Goal: Task Accomplishment & Management: Use online tool/utility

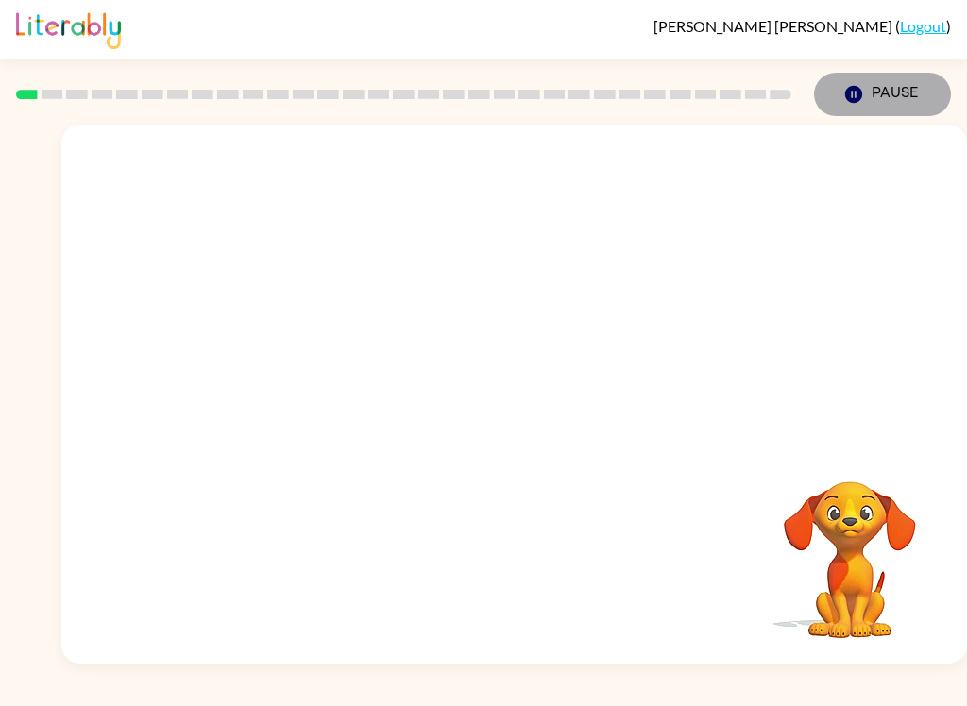
click at [876, 106] on button "Pause Pause" at bounding box center [882, 94] width 137 height 43
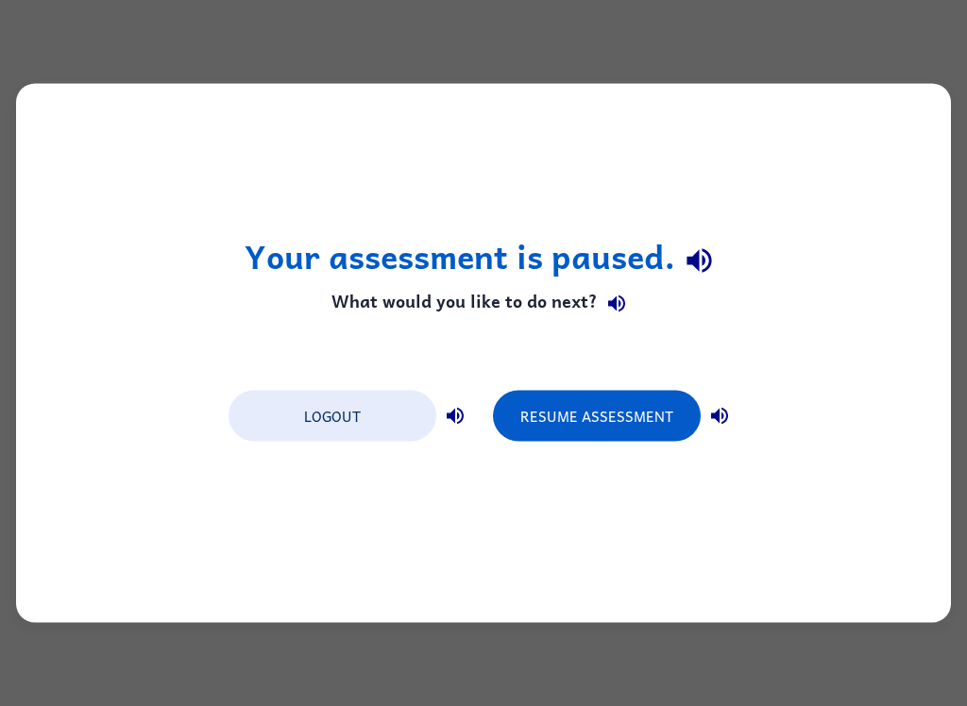
click at [638, 408] on button "Resume Assessment" at bounding box center [597, 416] width 208 height 51
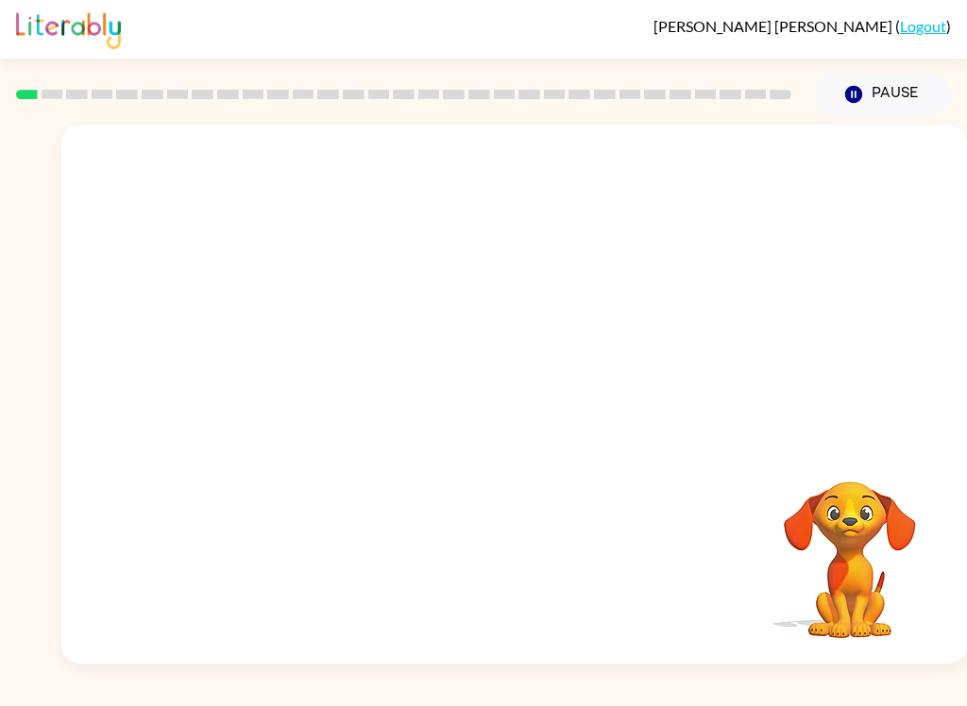
click at [892, 93] on button "Pause Pause" at bounding box center [882, 94] width 137 height 43
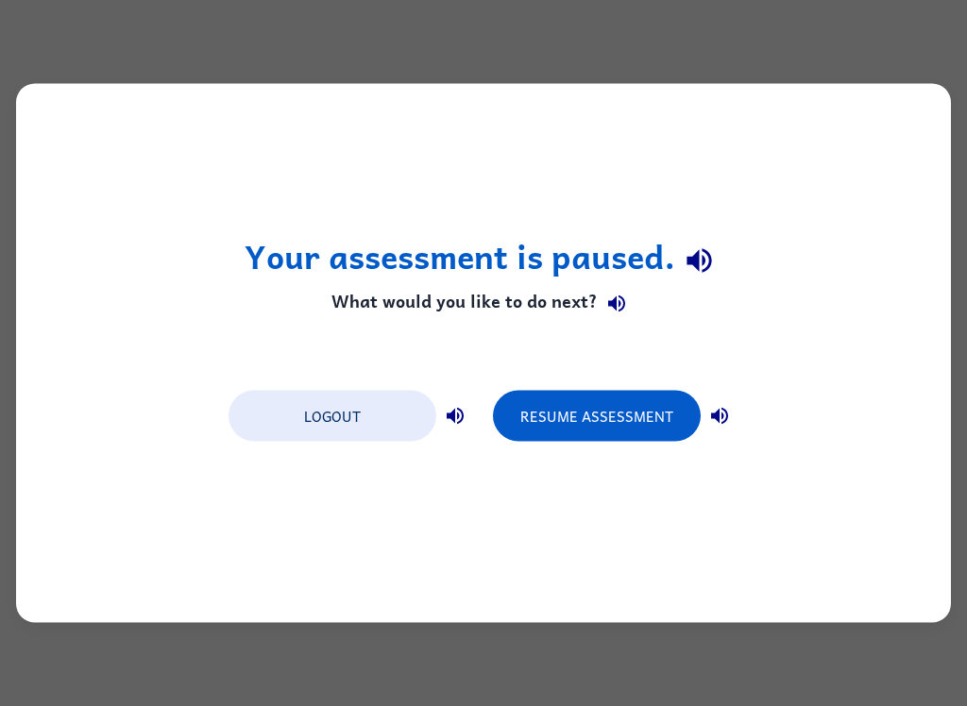
click at [618, 427] on button "Resume Assessment" at bounding box center [597, 416] width 208 height 51
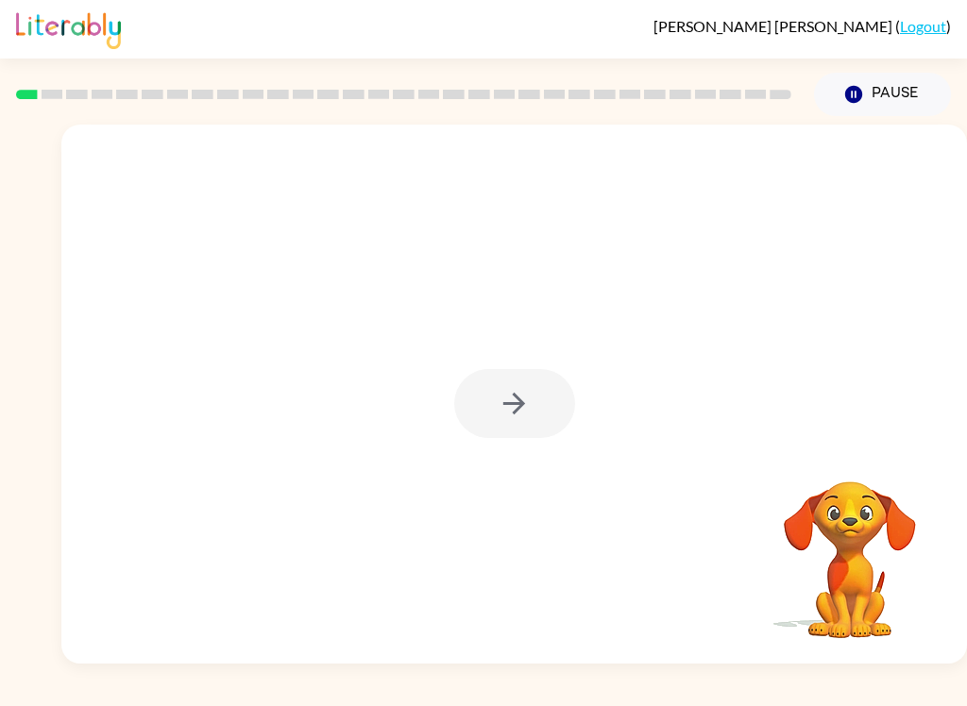
click at [500, 415] on div at bounding box center [514, 403] width 121 height 69
click at [4, 700] on div "Rogelio-Adrian Flores-Diaz ( Logout ) Pause Pause Your browser must support pla…" at bounding box center [483, 353] width 967 height 706
click at [563, 400] on button "button" at bounding box center [514, 403] width 121 height 69
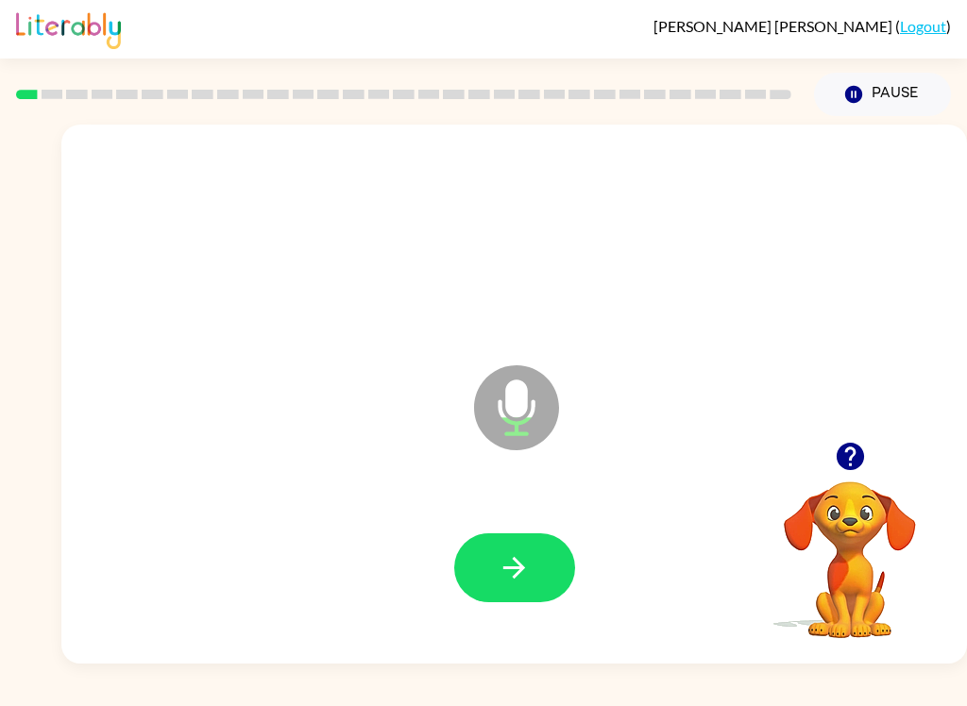
click at [522, 583] on icon "button" at bounding box center [514, 567] width 33 height 33
click at [533, 559] on button "button" at bounding box center [514, 568] width 121 height 69
click at [476, 555] on button "button" at bounding box center [514, 568] width 121 height 69
click at [495, 561] on button "button" at bounding box center [514, 568] width 121 height 69
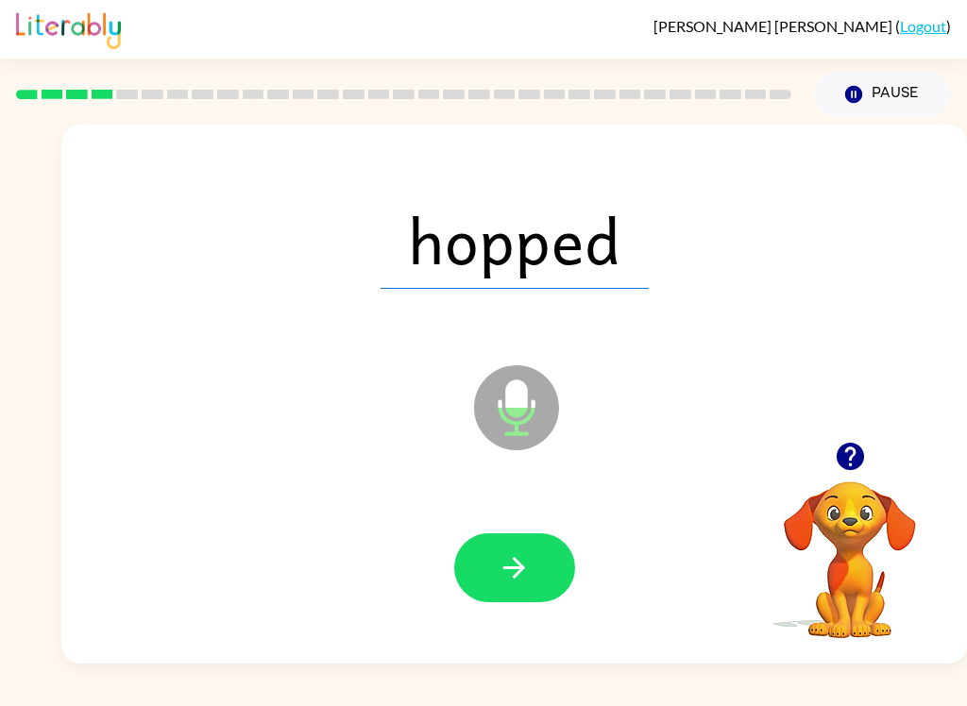
click at [500, 586] on button "button" at bounding box center [514, 568] width 121 height 69
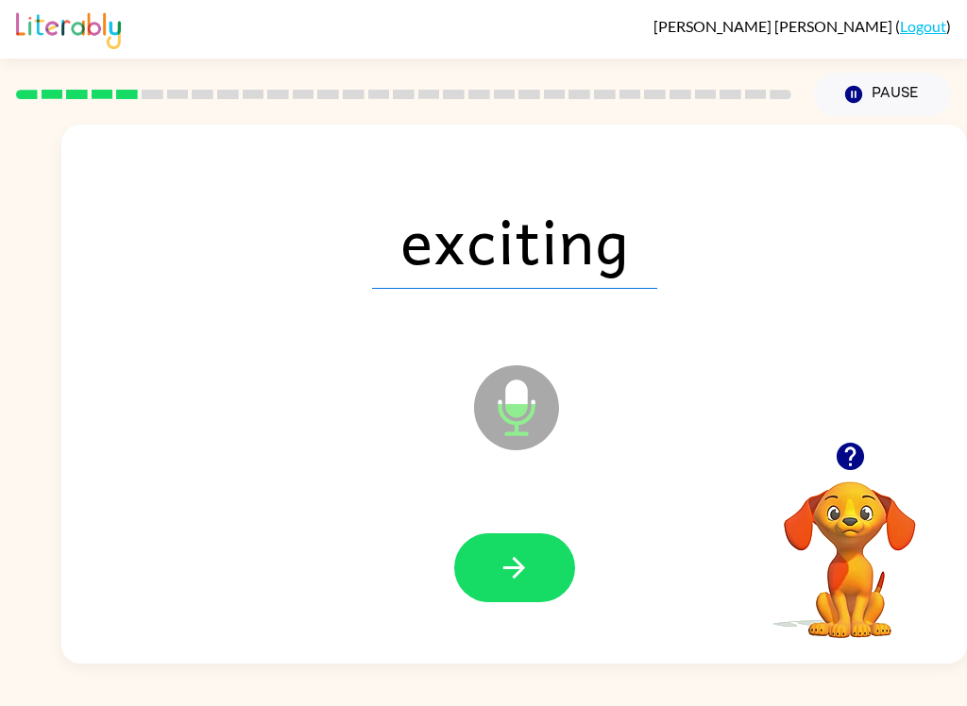
click at [516, 577] on icon "button" at bounding box center [514, 568] width 22 height 22
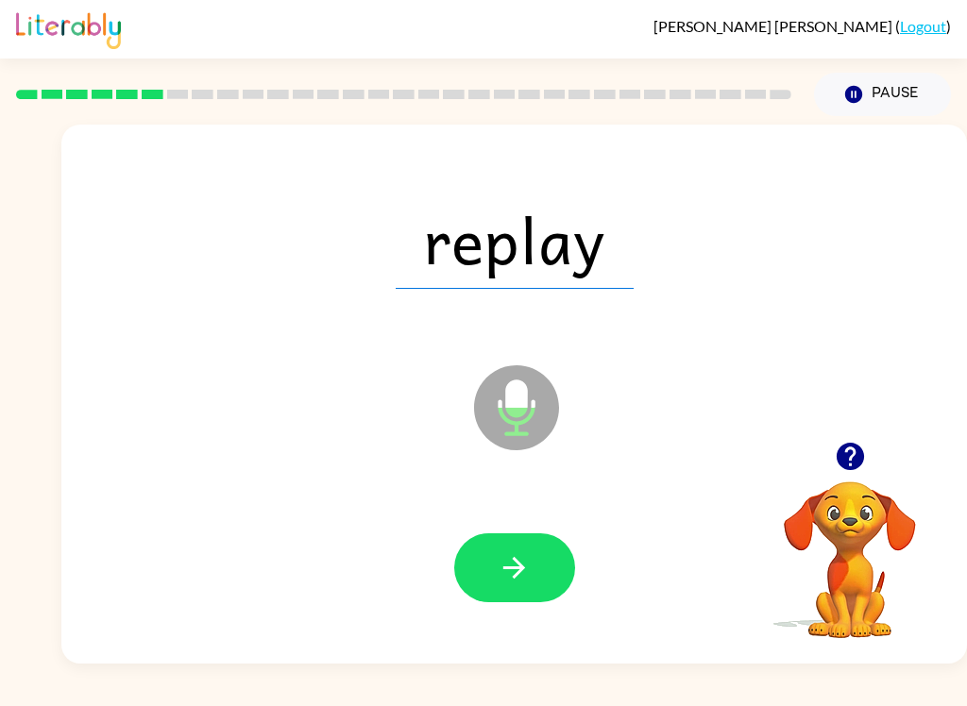
click at [522, 566] on icon "button" at bounding box center [514, 568] width 22 height 22
click at [531, 546] on button "button" at bounding box center [514, 568] width 121 height 69
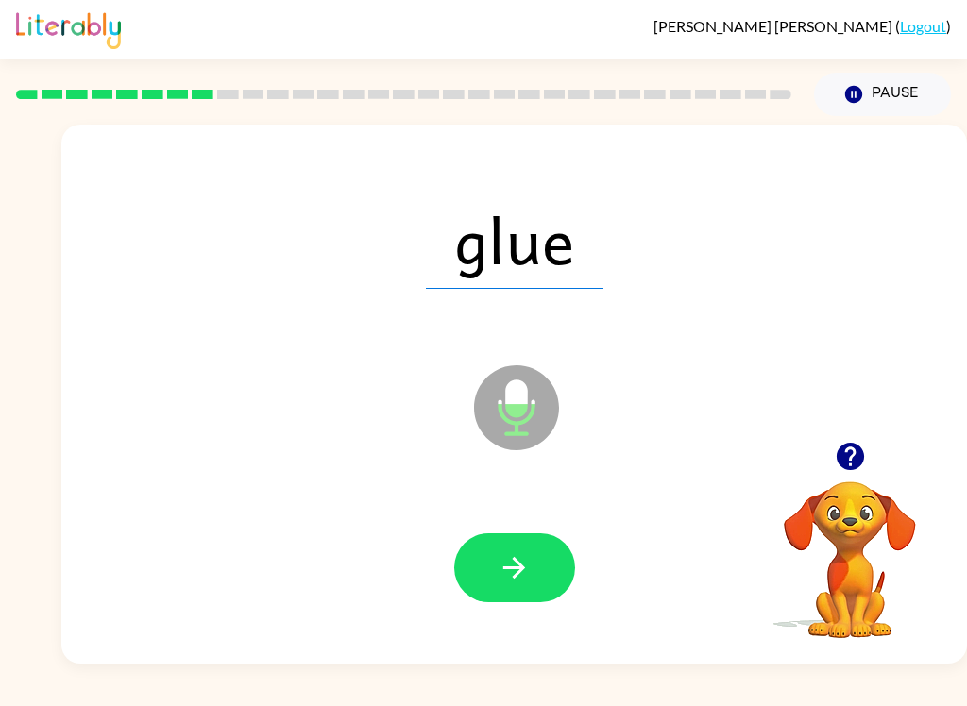
click at [499, 580] on icon "button" at bounding box center [514, 567] width 33 height 33
click at [506, 556] on icon "button" at bounding box center [514, 567] width 33 height 33
click at [510, 564] on icon "button" at bounding box center [514, 567] width 33 height 33
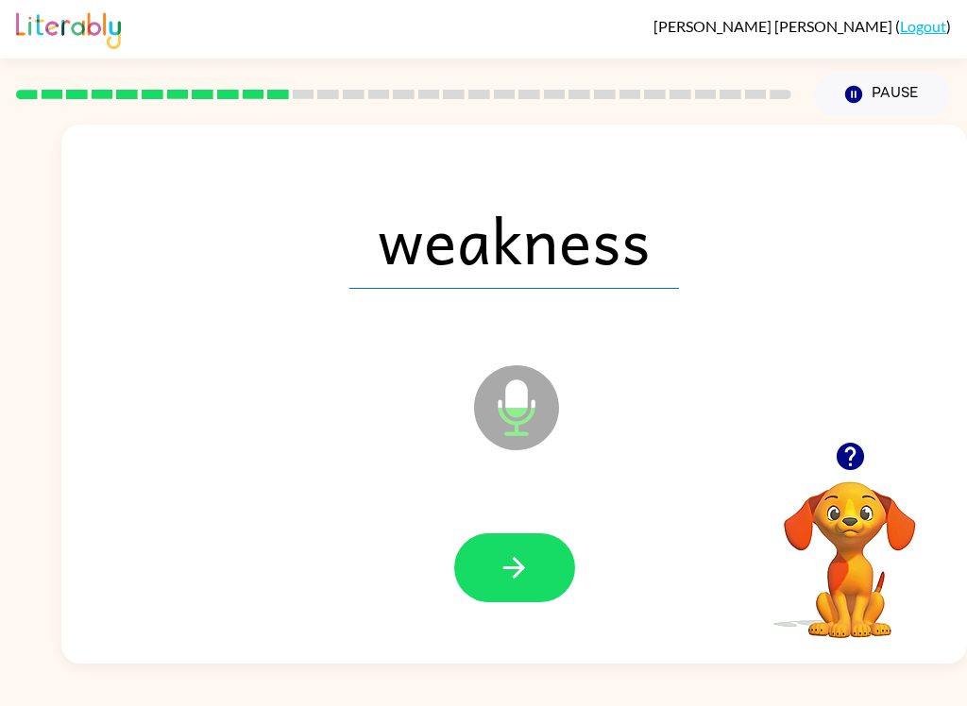
click at [523, 577] on icon "button" at bounding box center [514, 567] width 33 height 33
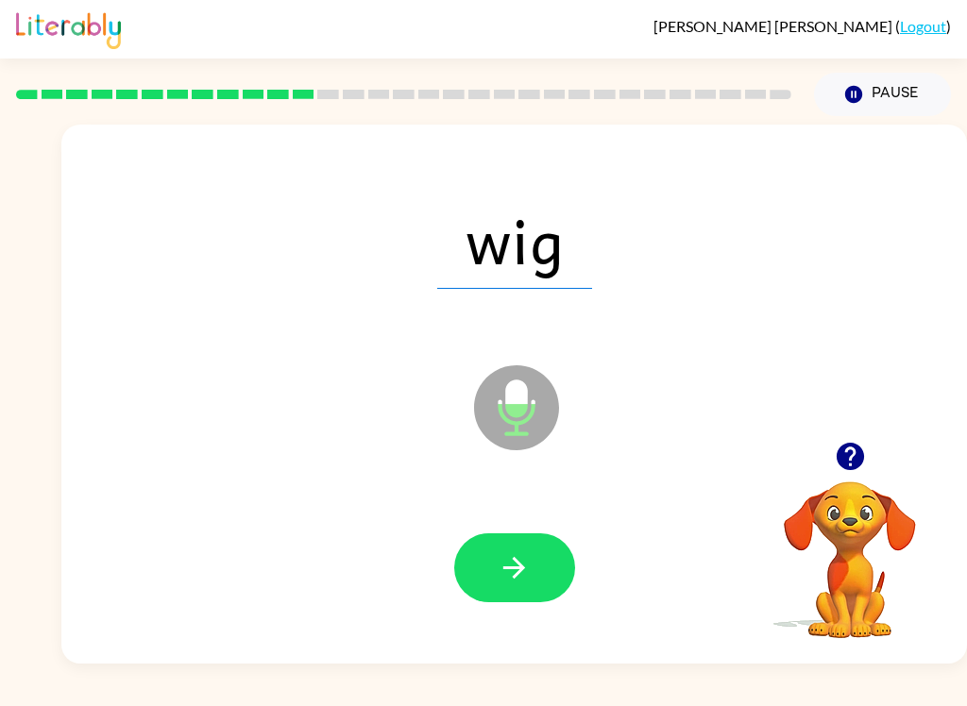
click at [513, 602] on button "button" at bounding box center [514, 568] width 121 height 69
click at [515, 564] on icon "button" at bounding box center [514, 567] width 33 height 33
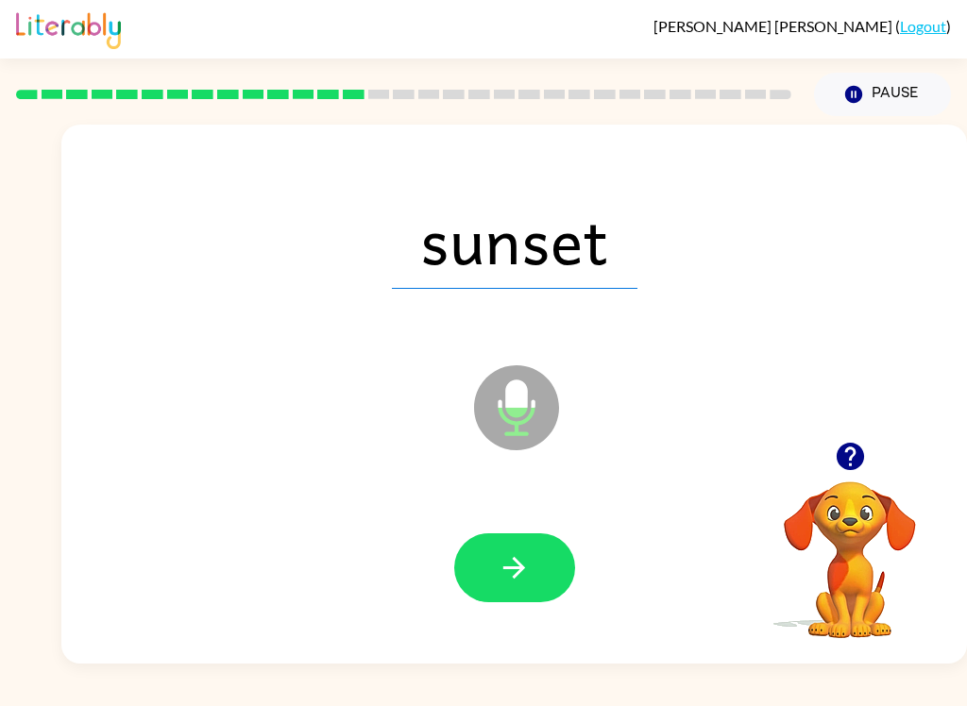
click at [554, 575] on button "button" at bounding box center [514, 568] width 121 height 69
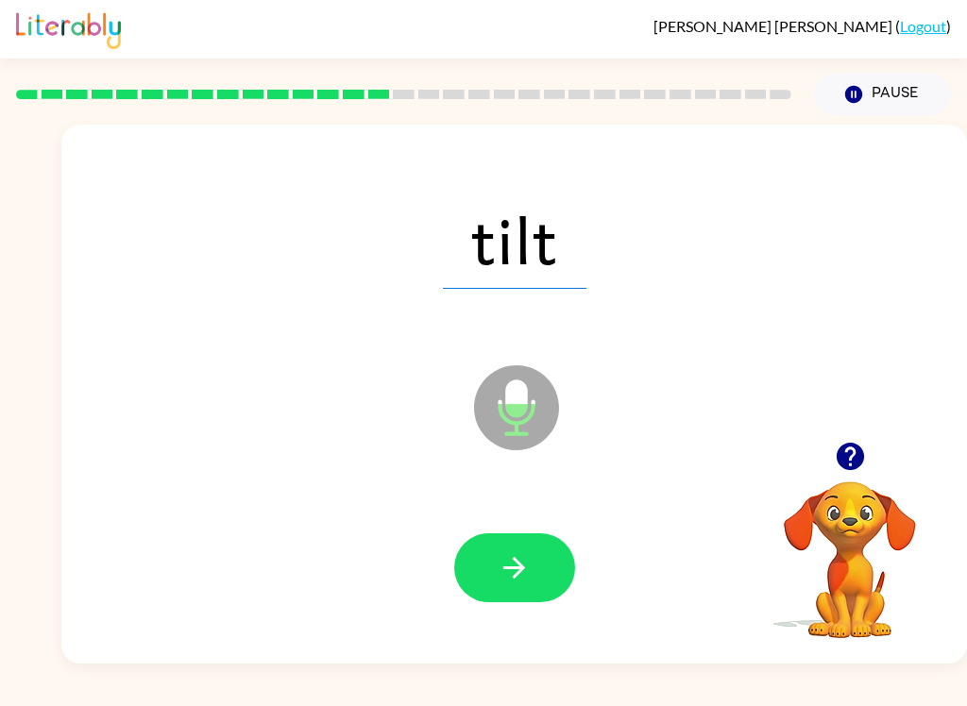
click at [543, 552] on button "button" at bounding box center [514, 568] width 121 height 69
click at [488, 581] on button "button" at bounding box center [514, 568] width 121 height 69
click at [519, 564] on icon "button" at bounding box center [514, 568] width 22 height 22
click at [508, 583] on icon "button" at bounding box center [514, 567] width 33 height 33
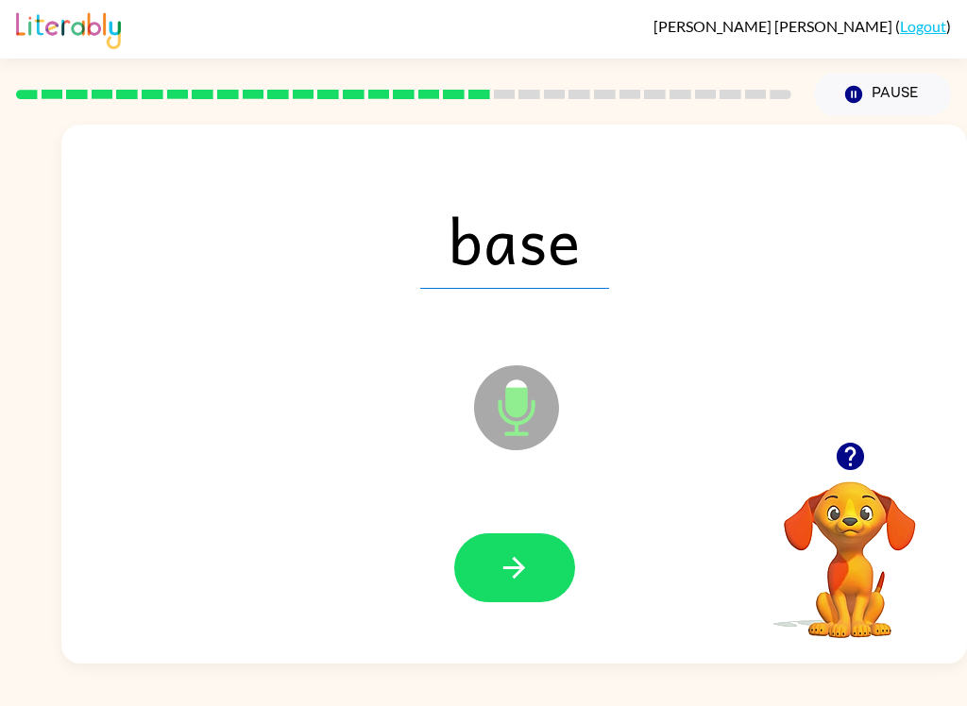
click at [542, 574] on button "button" at bounding box center [514, 568] width 121 height 69
click at [545, 571] on button "button" at bounding box center [514, 568] width 121 height 69
click at [534, 539] on button "button" at bounding box center [514, 568] width 121 height 69
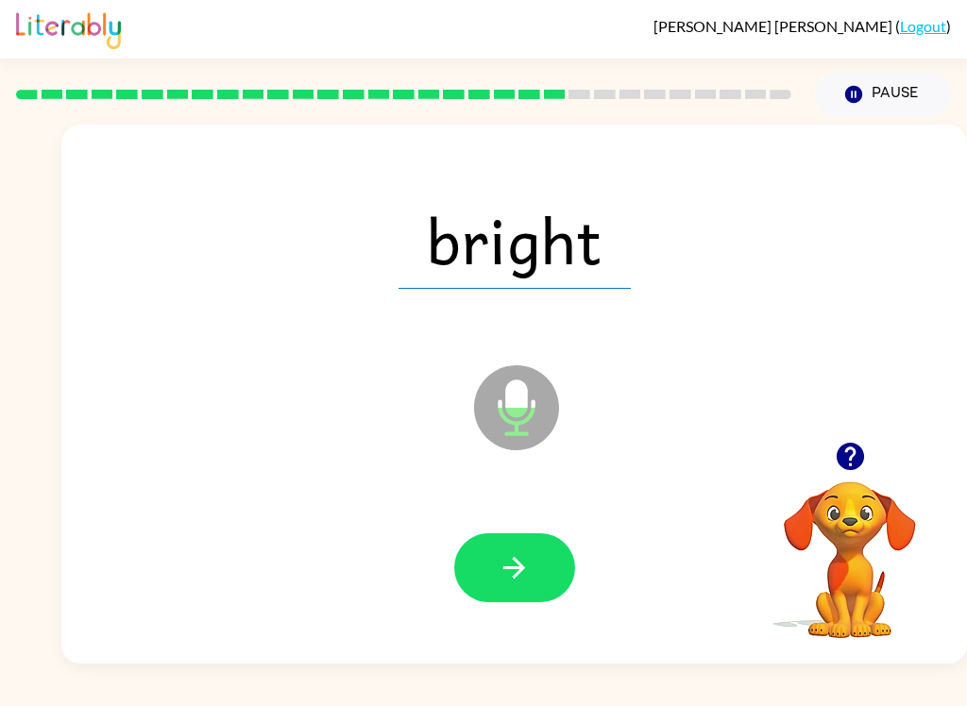
click at [513, 557] on icon "button" at bounding box center [514, 567] width 33 height 33
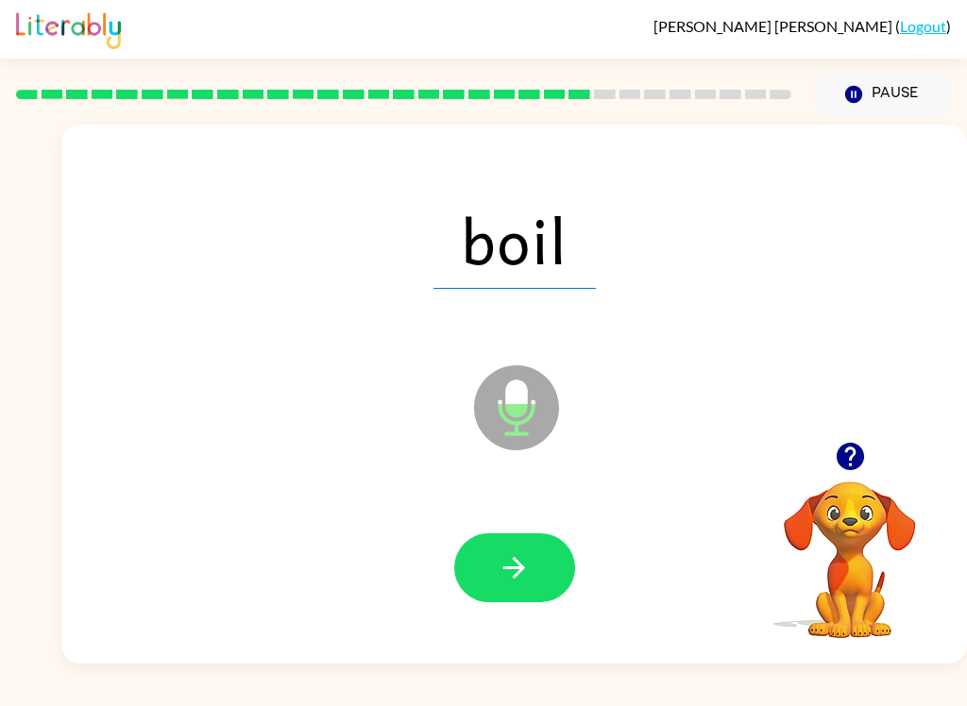
click at [481, 568] on button "button" at bounding box center [514, 568] width 121 height 69
click at [478, 608] on div at bounding box center [514, 568] width 868 height 155
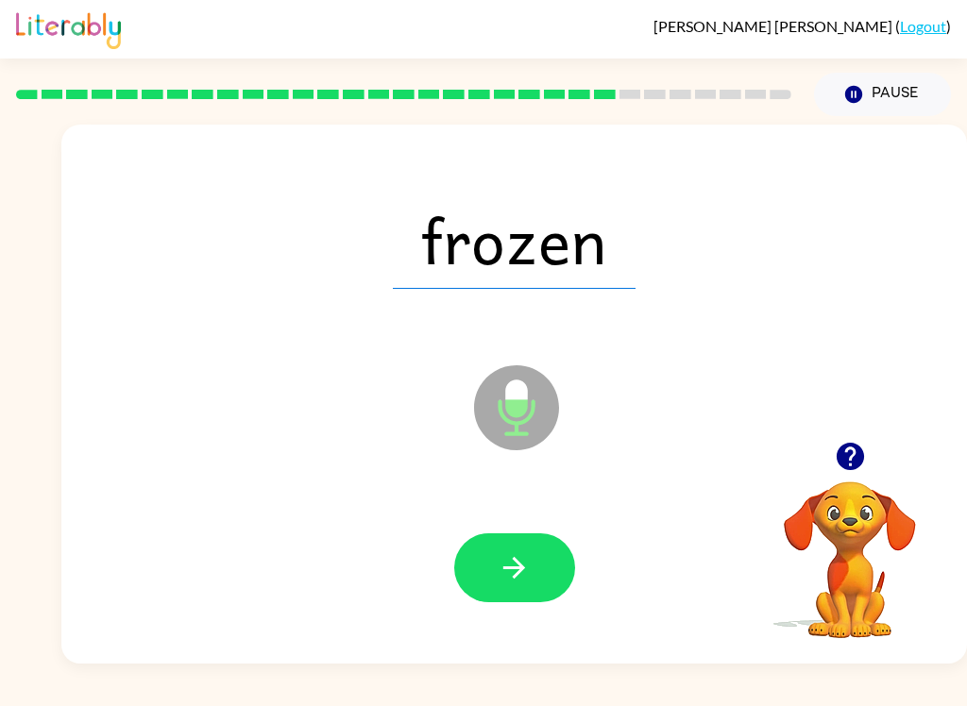
click at [526, 562] on icon "button" at bounding box center [514, 567] width 33 height 33
click at [516, 564] on icon "button" at bounding box center [514, 567] width 33 height 33
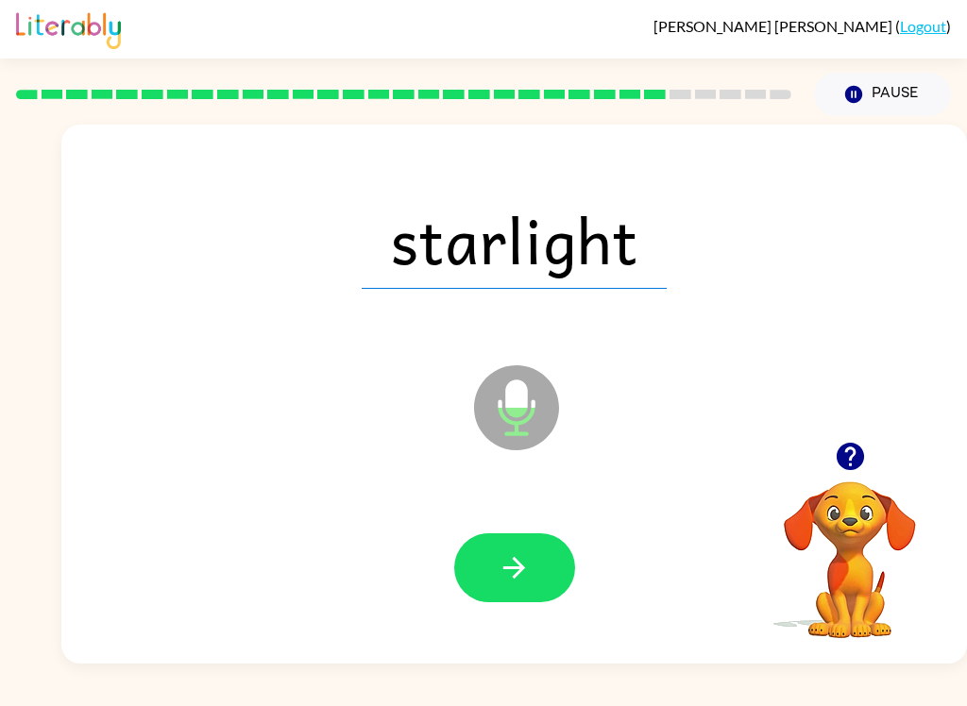
click at [529, 585] on button "button" at bounding box center [514, 568] width 121 height 69
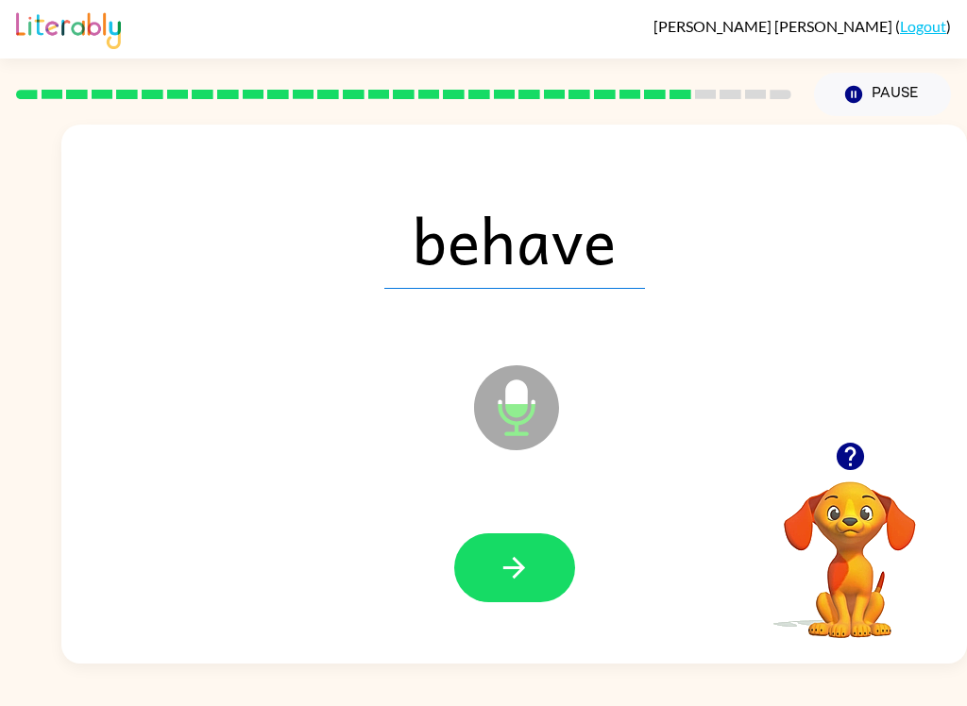
click at [491, 588] on button "button" at bounding box center [514, 568] width 121 height 69
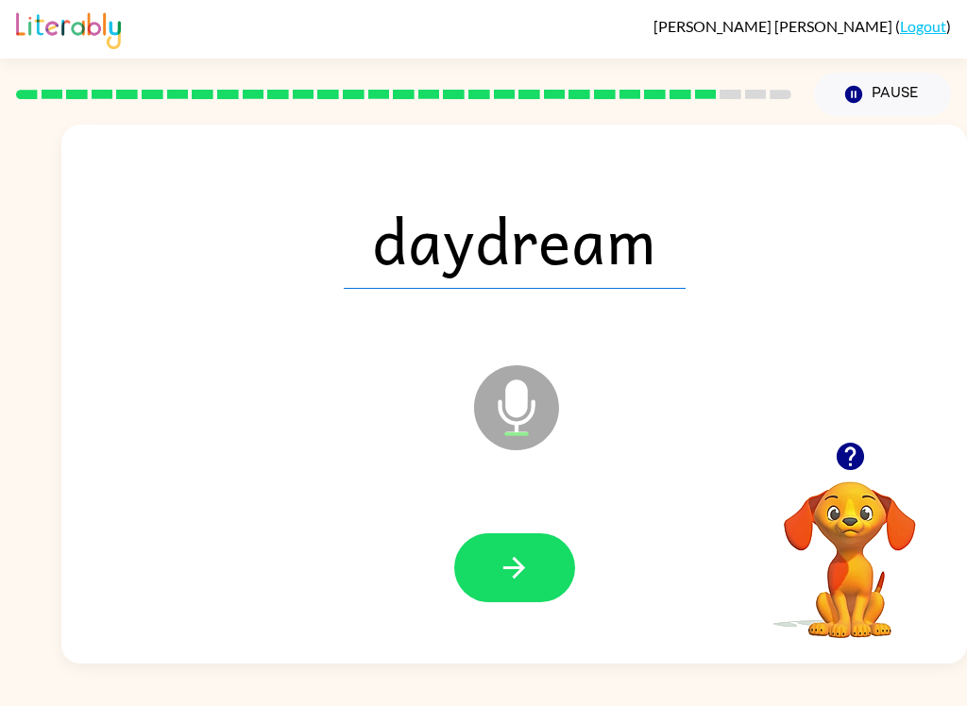
click at [500, 574] on icon "button" at bounding box center [514, 567] width 33 height 33
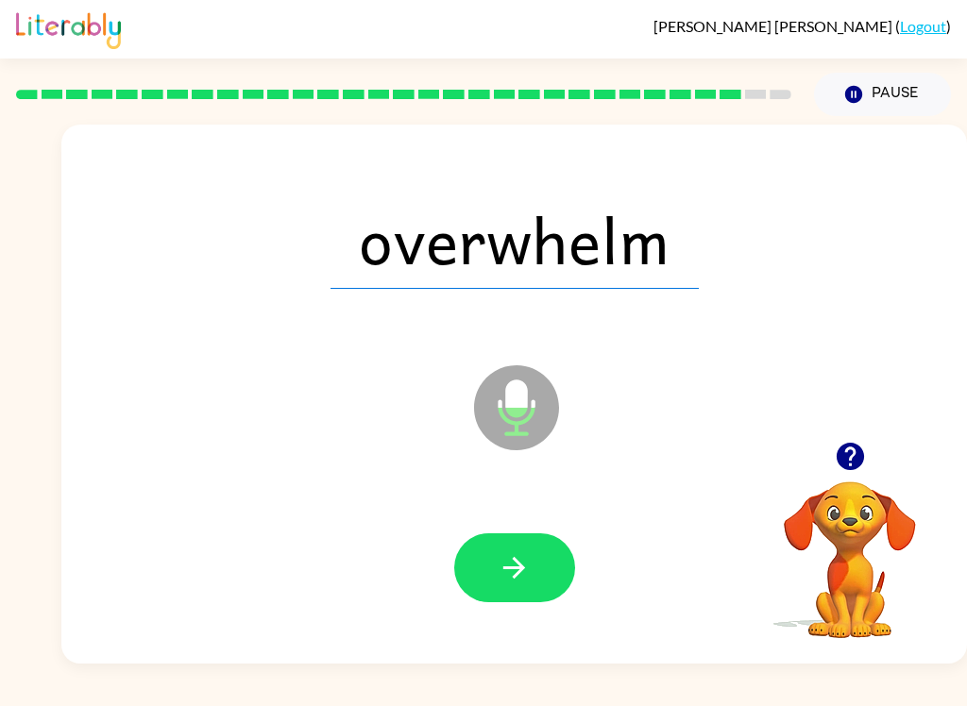
click at [504, 561] on icon "button" at bounding box center [514, 567] width 33 height 33
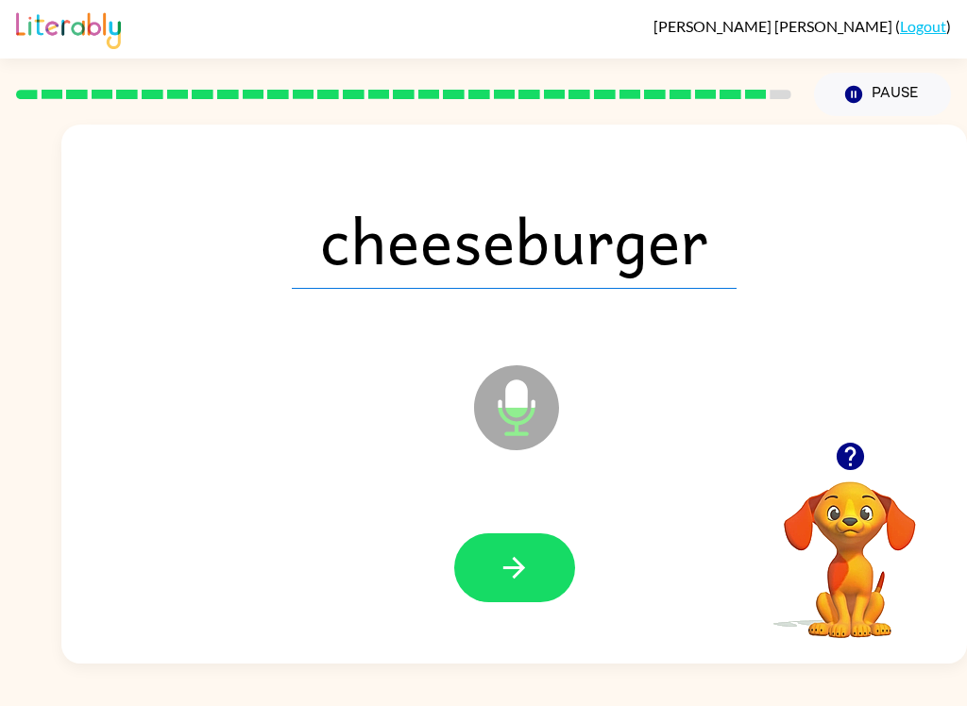
click at [515, 577] on icon "button" at bounding box center [514, 568] width 22 height 22
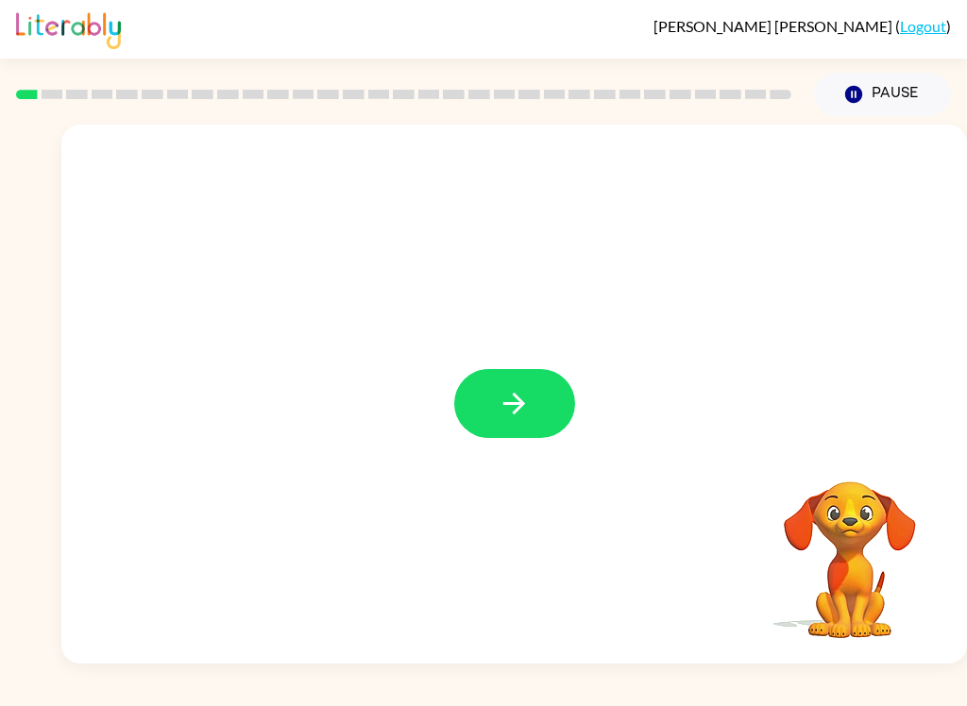
click at [527, 401] on icon "button" at bounding box center [514, 403] width 33 height 33
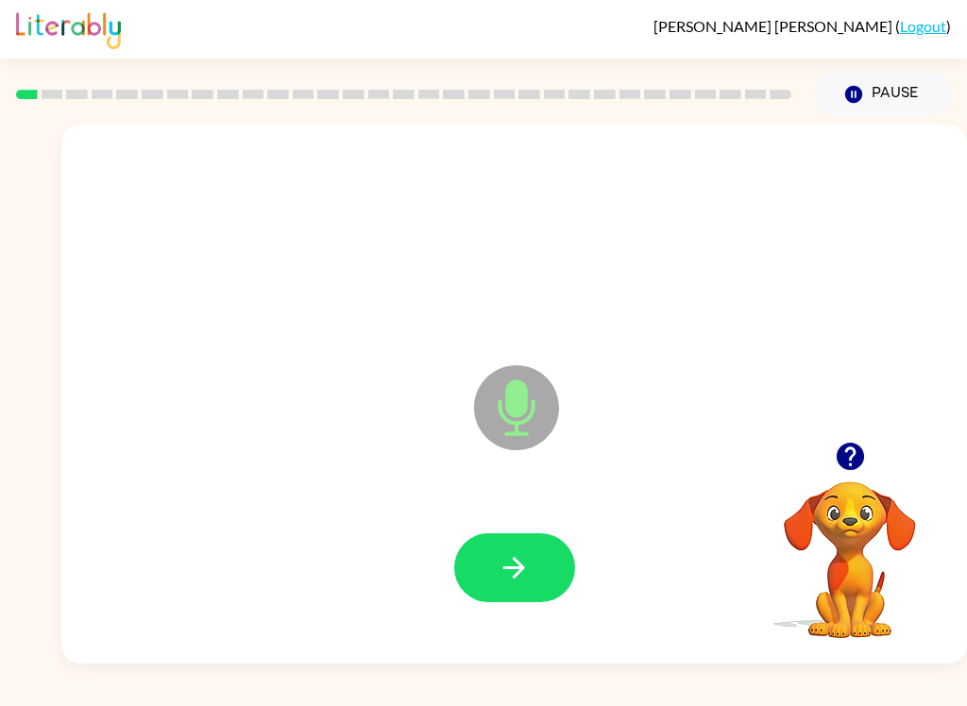
click at [517, 528] on div at bounding box center [514, 568] width 868 height 155
click at [528, 566] on icon "button" at bounding box center [514, 567] width 33 height 33
click at [527, 573] on icon "button" at bounding box center [514, 567] width 33 height 33
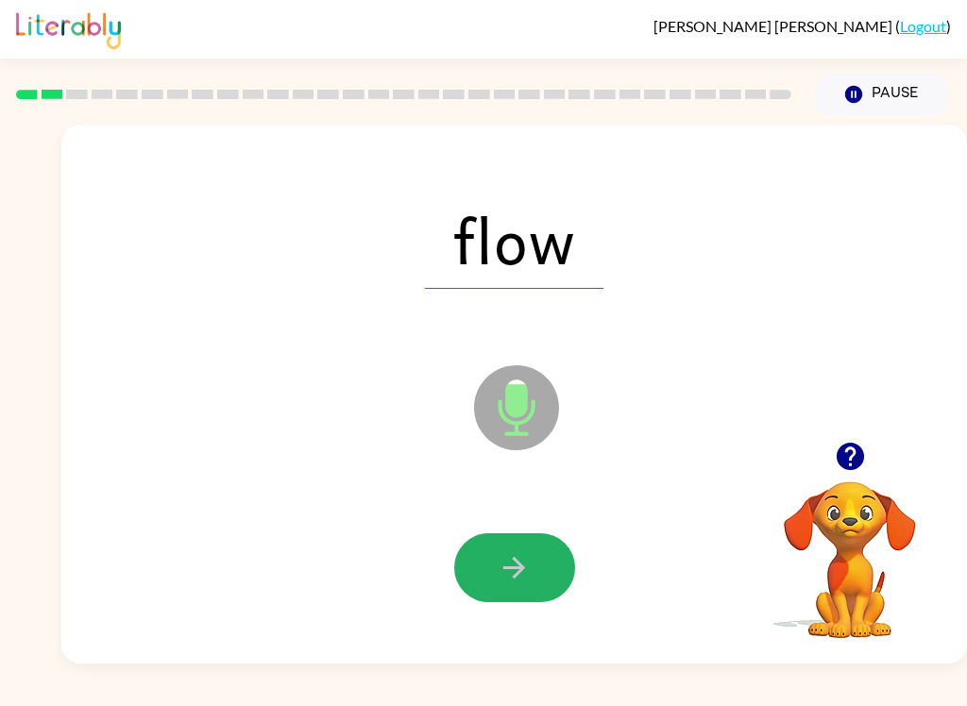
click at [551, 582] on button "button" at bounding box center [514, 568] width 121 height 69
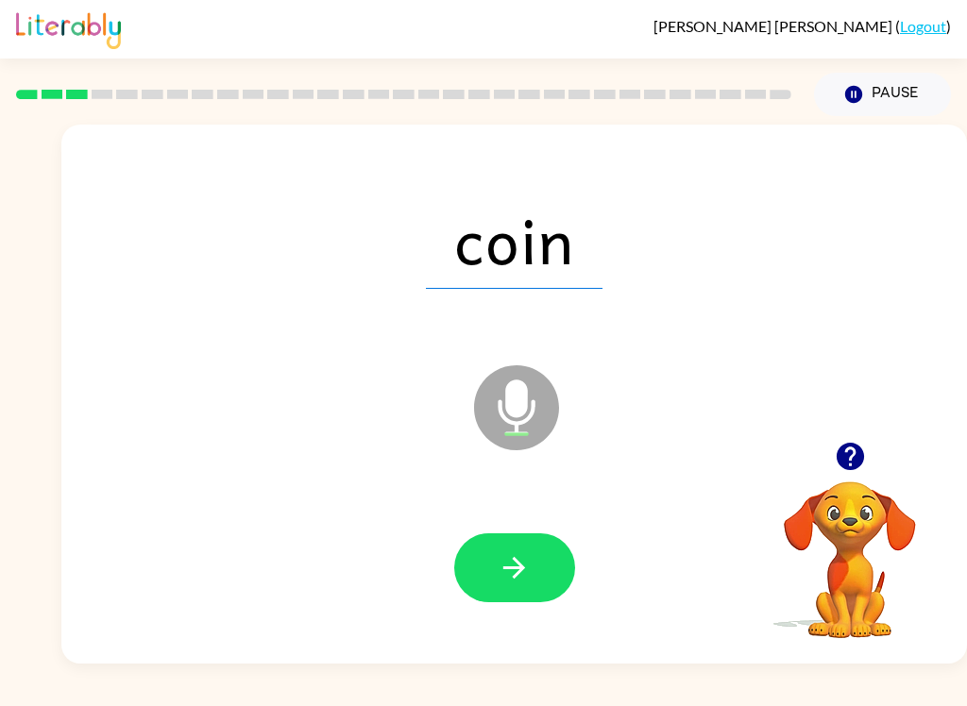
click at [534, 598] on button "button" at bounding box center [514, 568] width 121 height 69
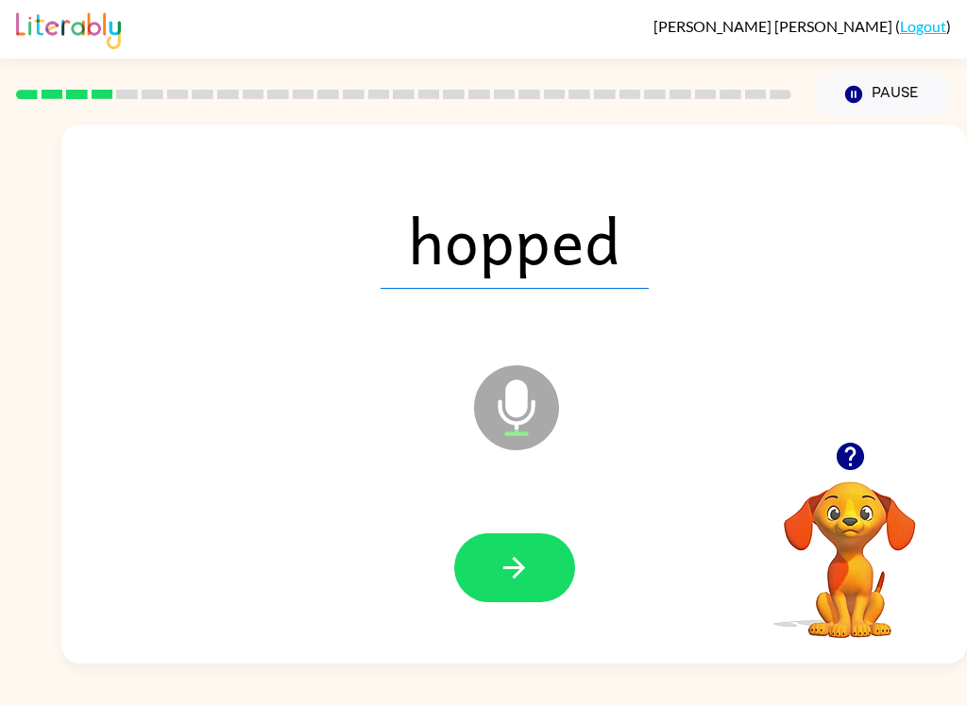
click at [498, 576] on icon "button" at bounding box center [514, 567] width 33 height 33
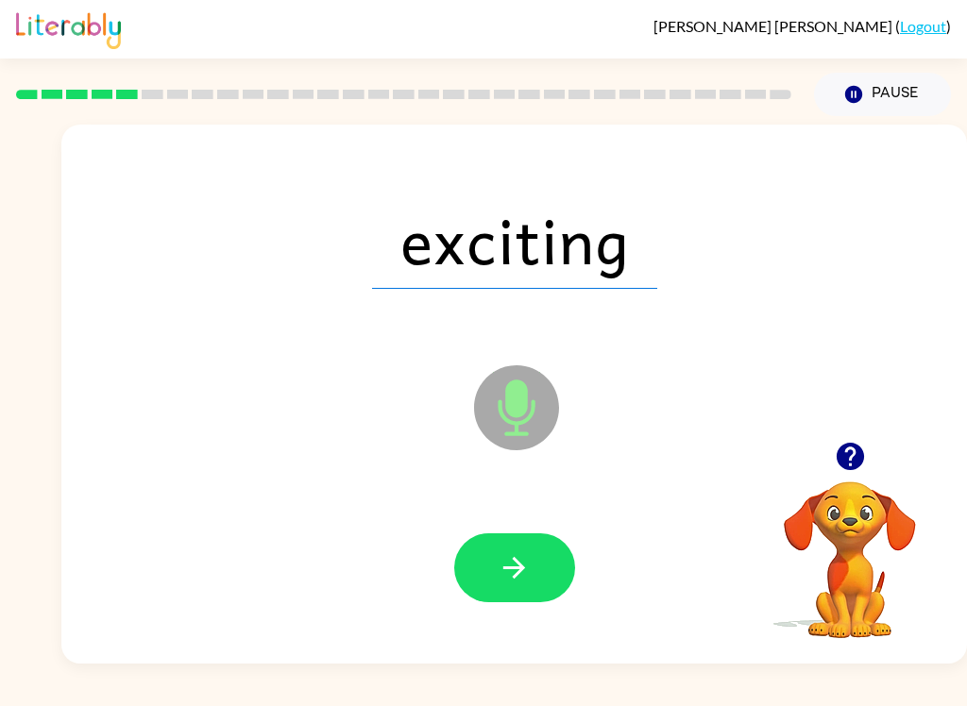
click at [527, 557] on icon "button" at bounding box center [514, 567] width 33 height 33
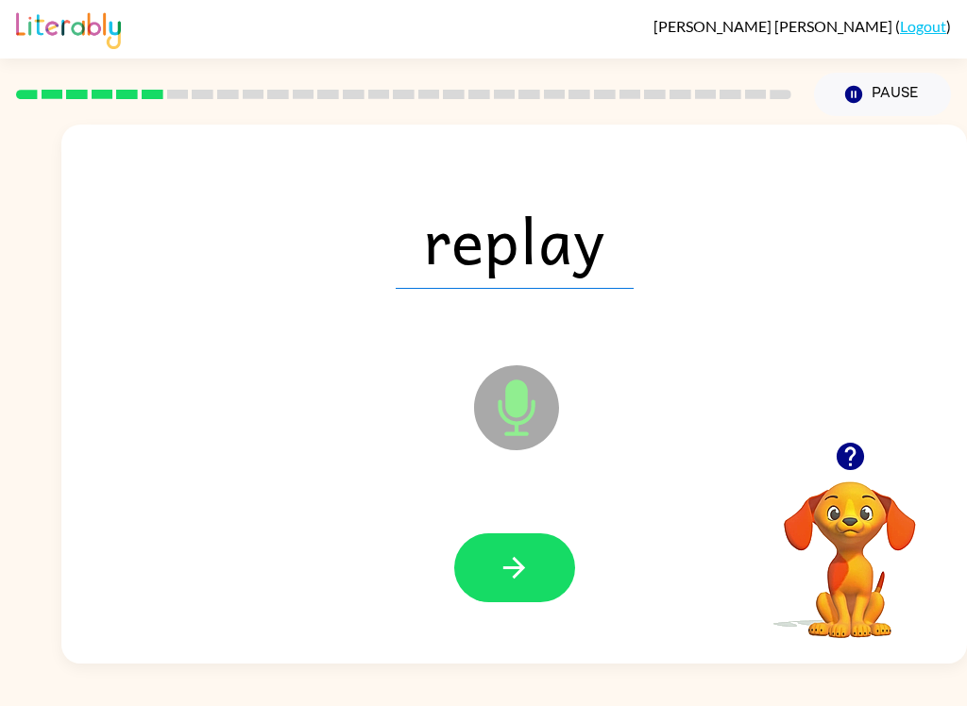
click at [517, 541] on button "button" at bounding box center [514, 568] width 121 height 69
click at [537, 559] on button "button" at bounding box center [514, 568] width 121 height 69
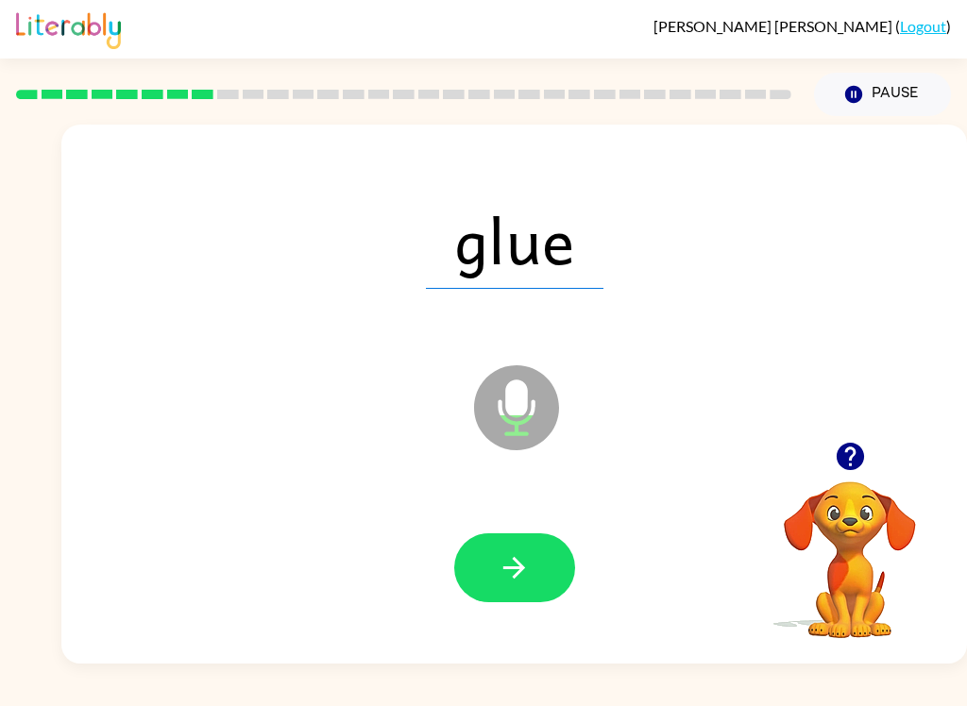
click at [560, 580] on button "button" at bounding box center [514, 568] width 121 height 69
click at [532, 548] on button "button" at bounding box center [514, 568] width 121 height 69
click at [532, 562] on button "button" at bounding box center [514, 568] width 121 height 69
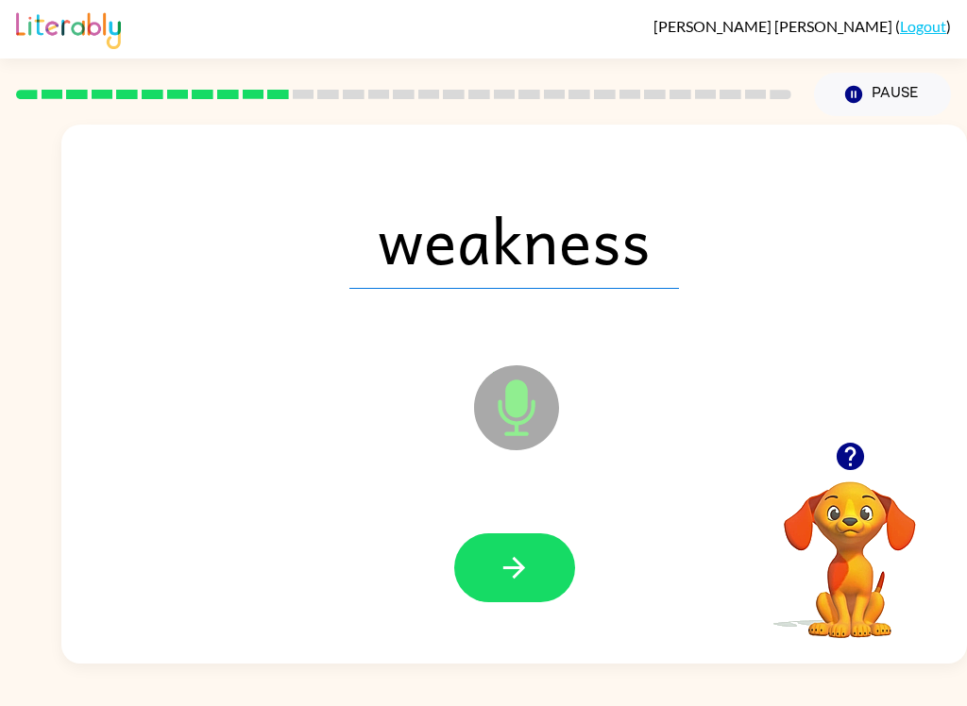
click at [523, 550] on button "button" at bounding box center [514, 568] width 121 height 69
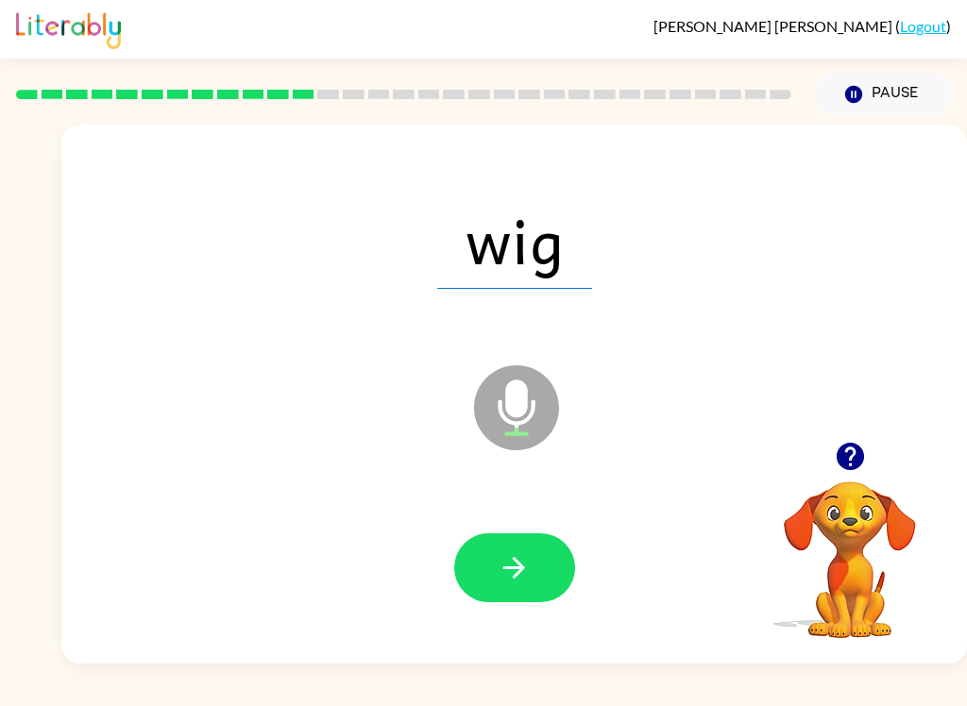
click at [516, 567] on icon "button" at bounding box center [514, 568] width 22 height 22
click at [510, 588] on button "button" at bounding box center [514, 568] width 121 height 69
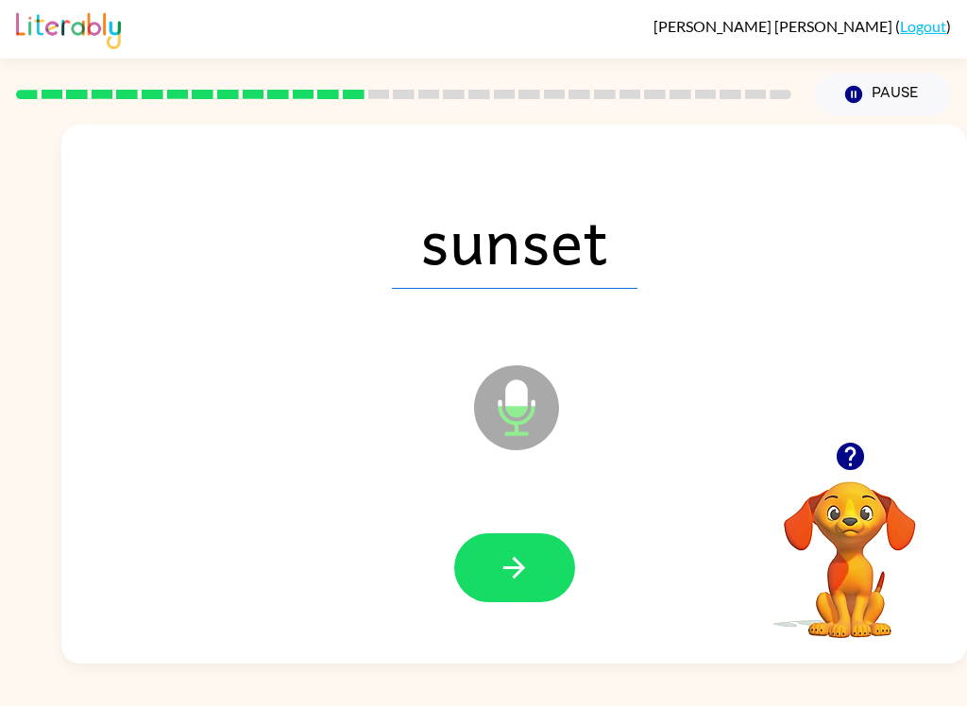
click at [517, 577] on icon "button" at bounding box center [514, 567] width 33 height 33
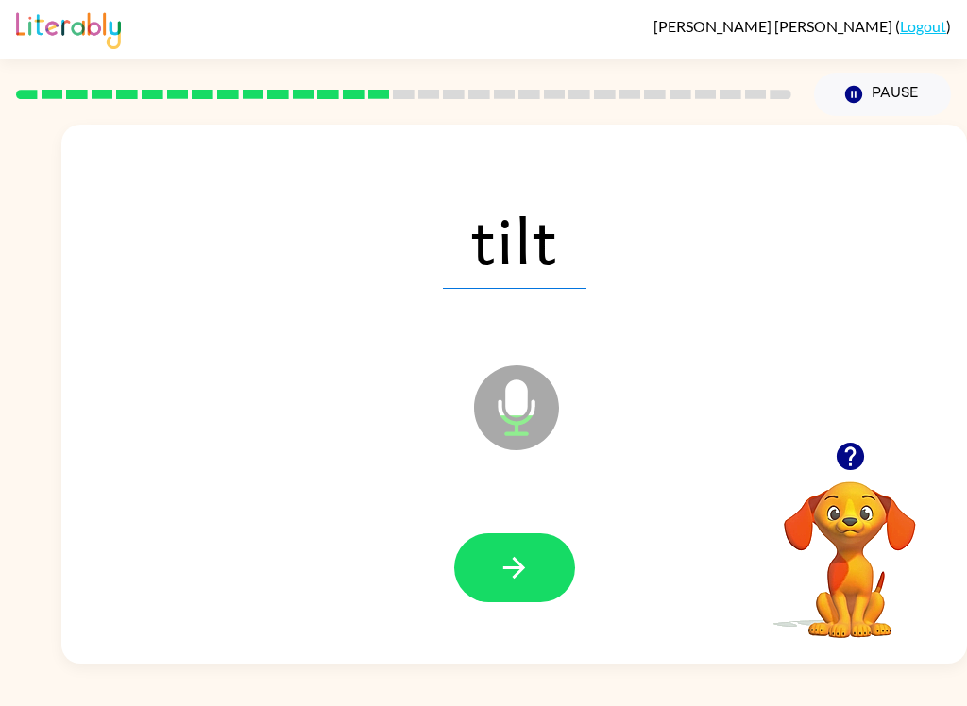
click at [531, 544] on button "button" at bounding box center [514, 568] width 121 height 69
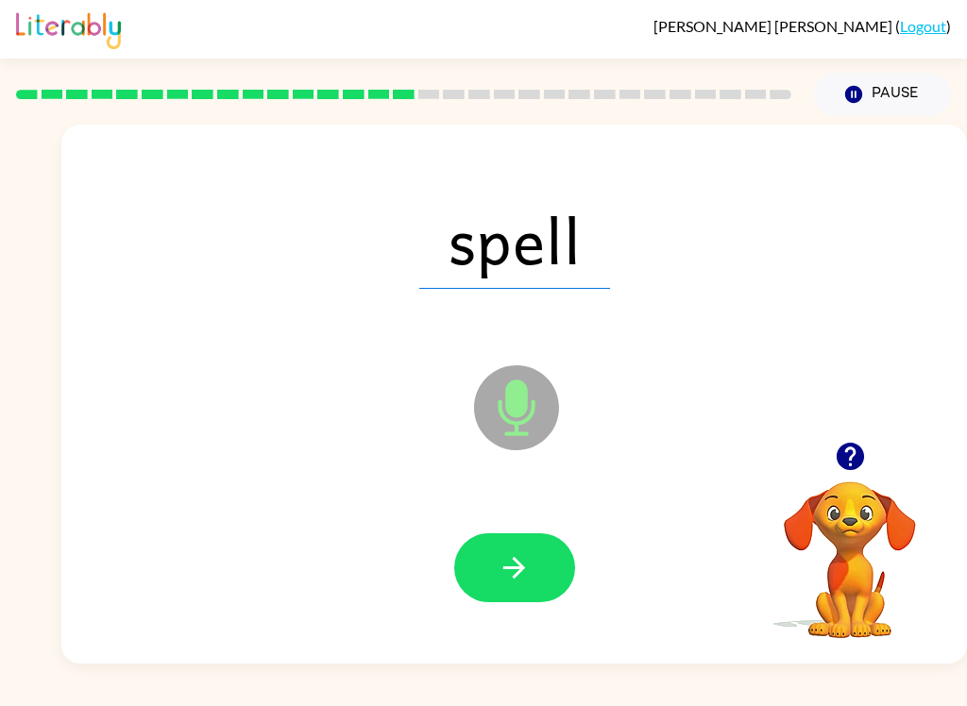
click at [522, 526] on div at bounding box center [514, 568] width 868 height 155
click at [541, 571] on button "button" at bounding box center [514, 568] width 121 height 69
click at [516, 584] on icon "button" at bounding box center [514, 567] width 33 height 33
click at [530, 563] on icon "button" at bounding box center [514, 567] width 33 height 33
click at [533, 550] on button "button" at bounding box center [514, 568] width 121 height 69
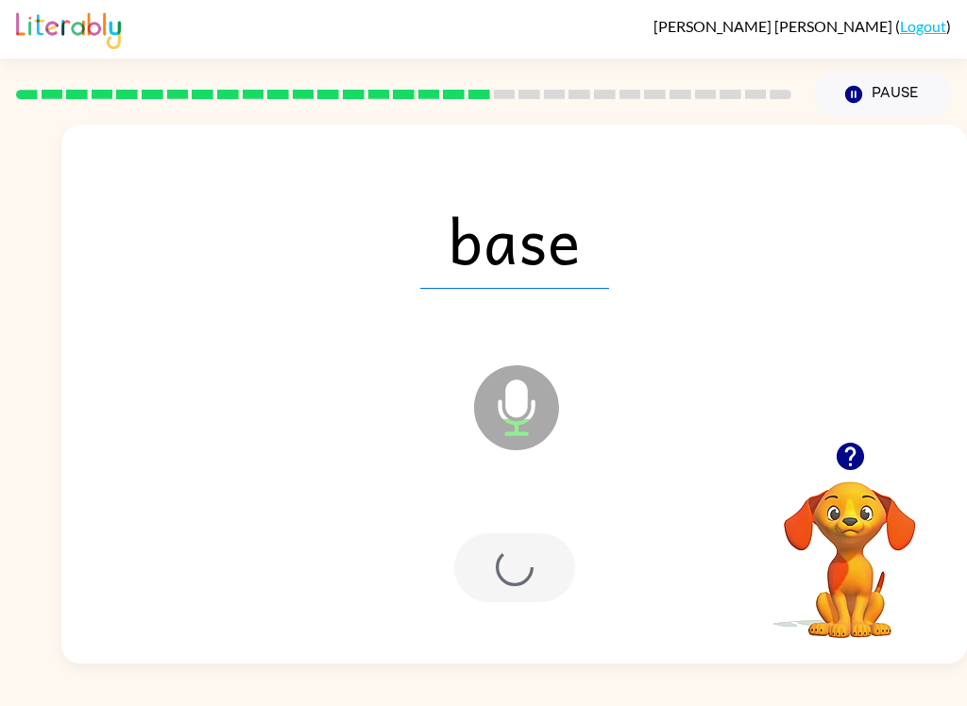
click at [532, 550] on div at bounding box center [514, 568] width 121 height 69
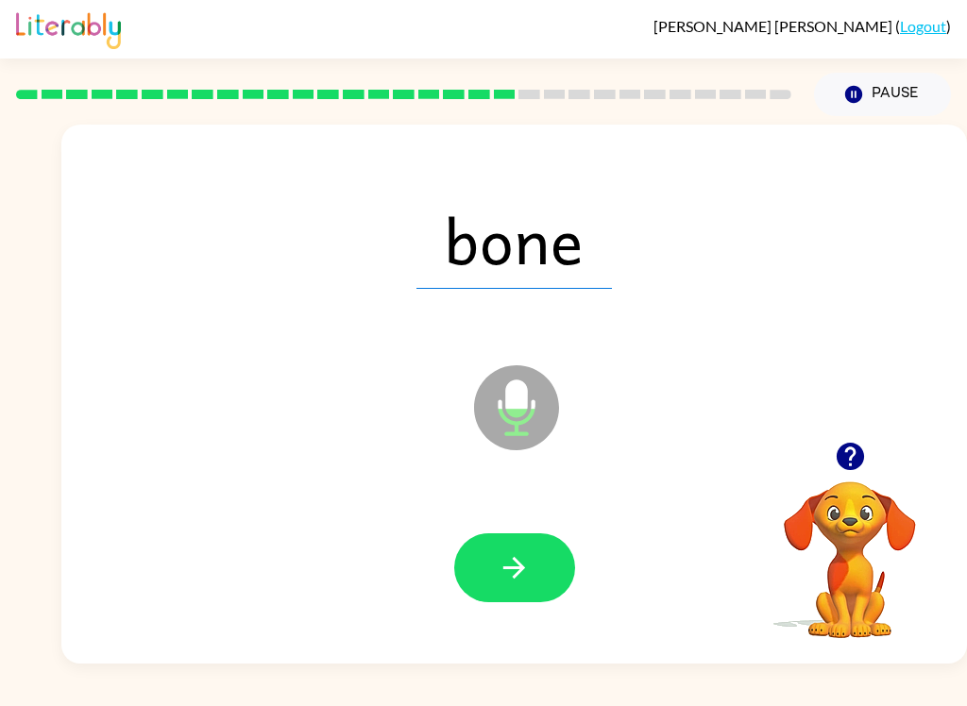
click at [524, 594] on button "button" at bounding box center [514, 568] width 121 height 69
click at [520, 577] on icon "button" at bounding box center [514, 567] width 33 height 33
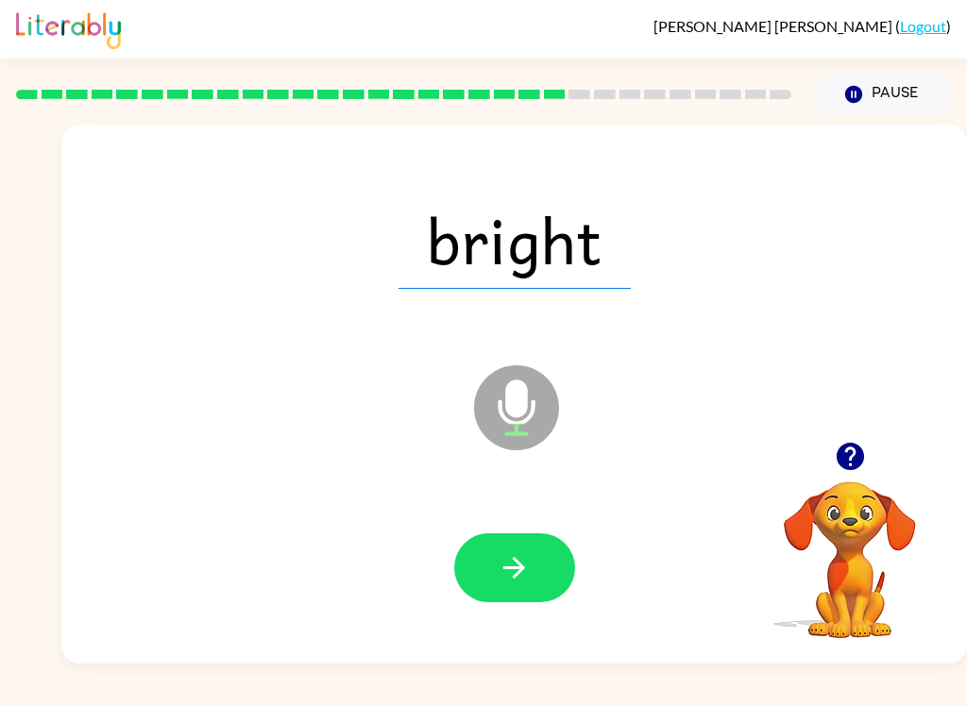
click at [542, 571] on button "button" at bounding box center [514, 568] width 121 height 69
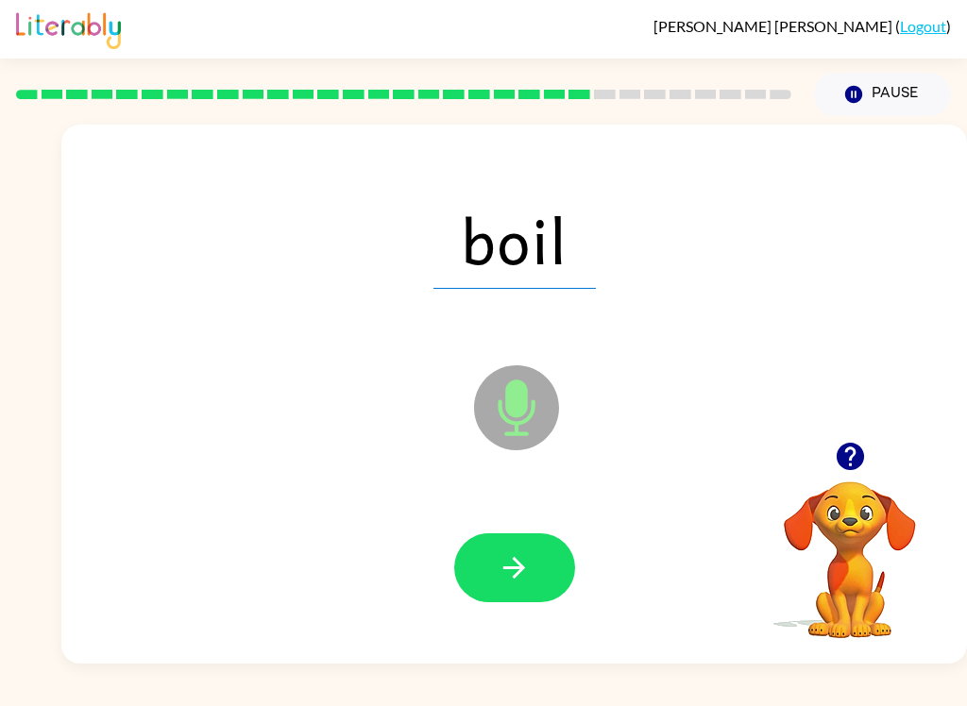
click at [513, 679] on div "Aura-[PERSON_NAME] ( Logout ) Pause Pause boil Microphone The Microphone is her…" at bounding box center [483, 353] width 967 height 706
click at [514, 640] on div at bounding box center [514, 568] width 868 height 155
click at [500, 648] on div "boil Microphone The Microphone is here when it is your turn to talk" at bounding box center [514, 394] width 906 height 539
click at [527, 580] on icon "button" at bounding box center [514, 567] width 33 height 33
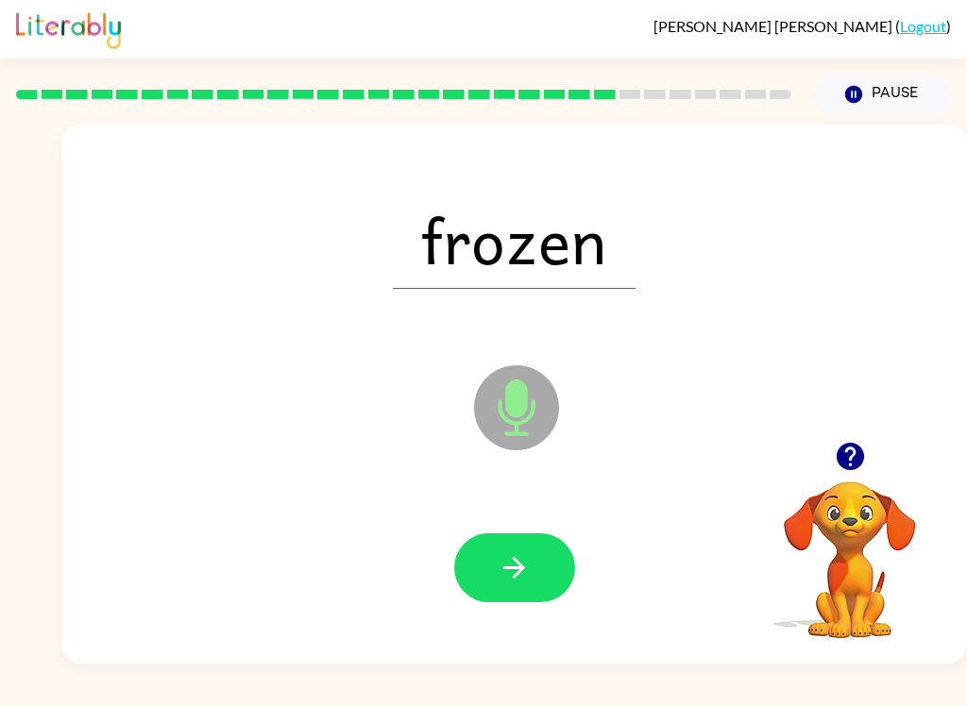
click at [496, 594] on button "button" at bounding box center [514, 568] width 121 height 69
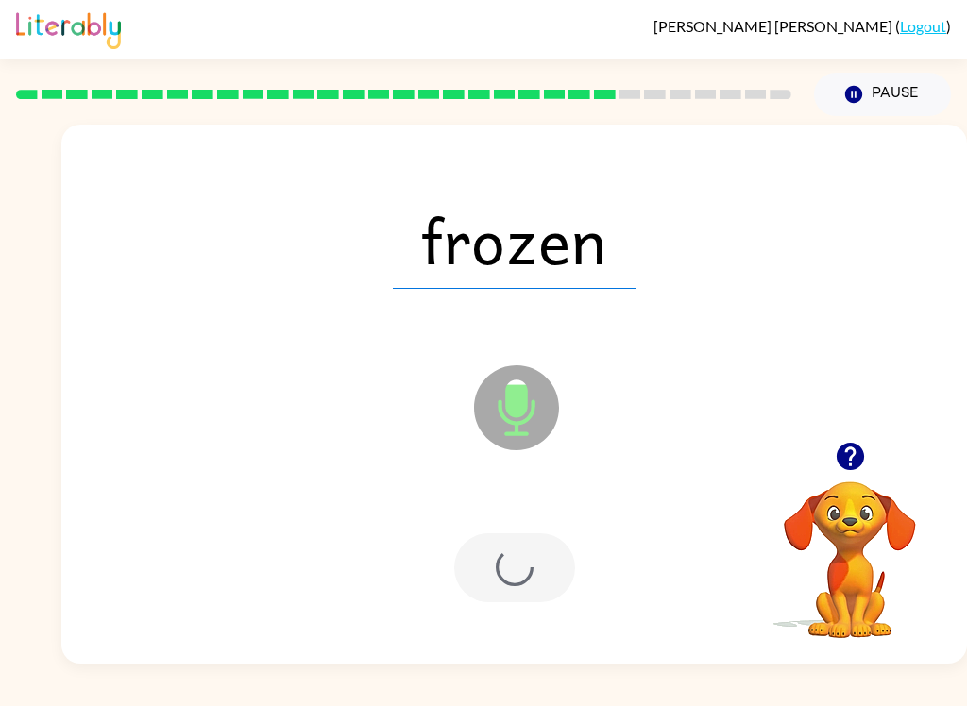
click at [496, 593] on div at bounding box center [514, 568] width 121 height 69
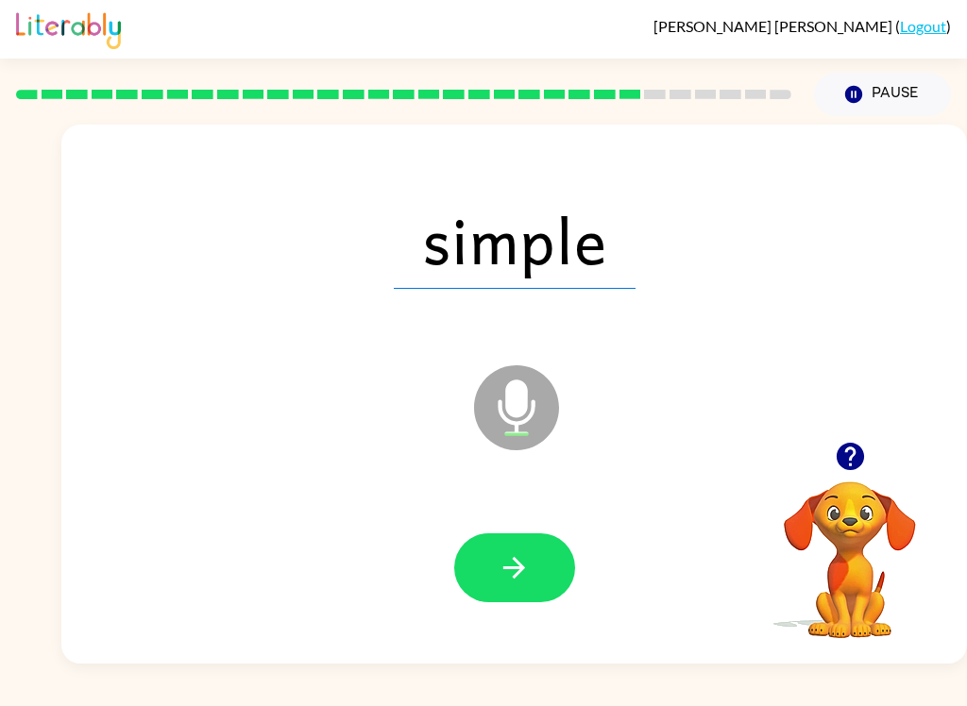
click at [516, 573] on icon "button" at bounding box center [514, 567] width 33 height 33
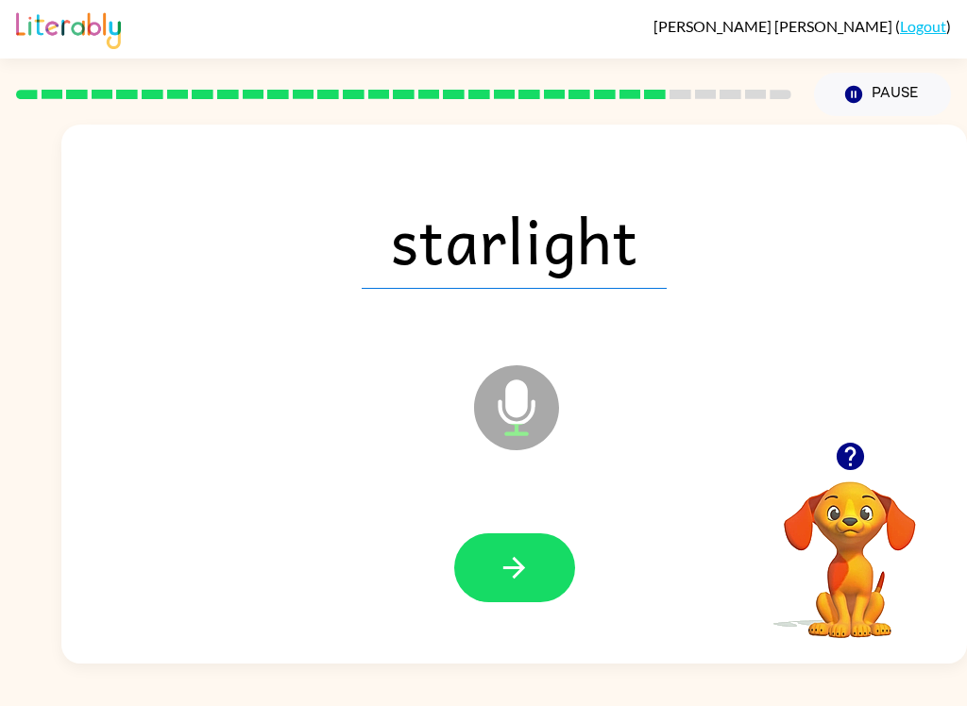
click at [556, 569] on button "button" at bounding box center [514, 568] width 121 height 69
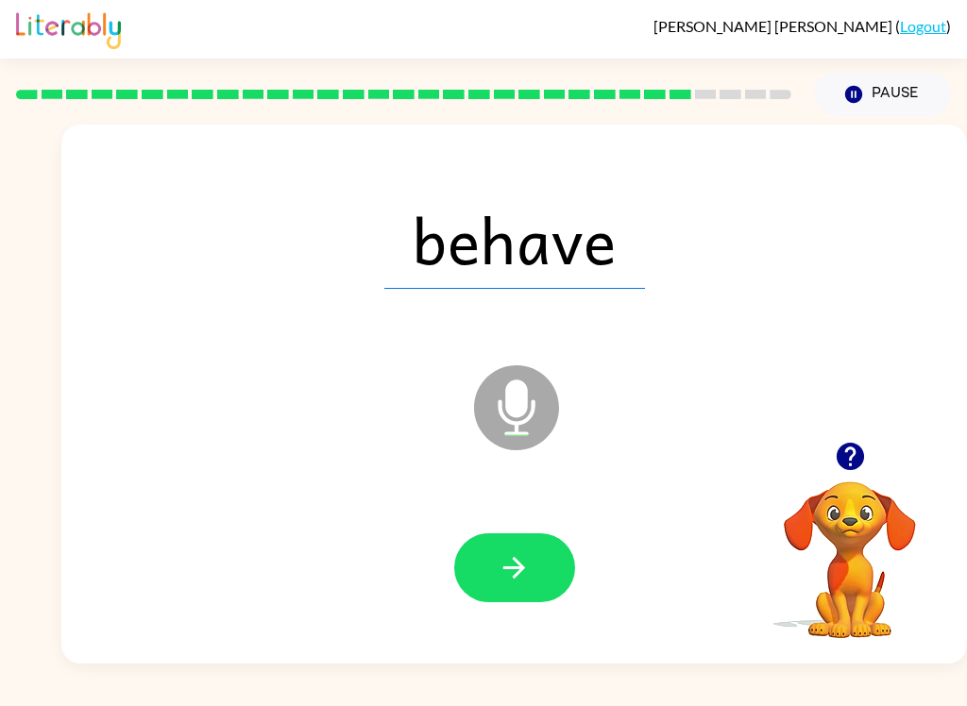
click at [544, 573] on button "button" at bounding box center [514, 568] width 121 height 69
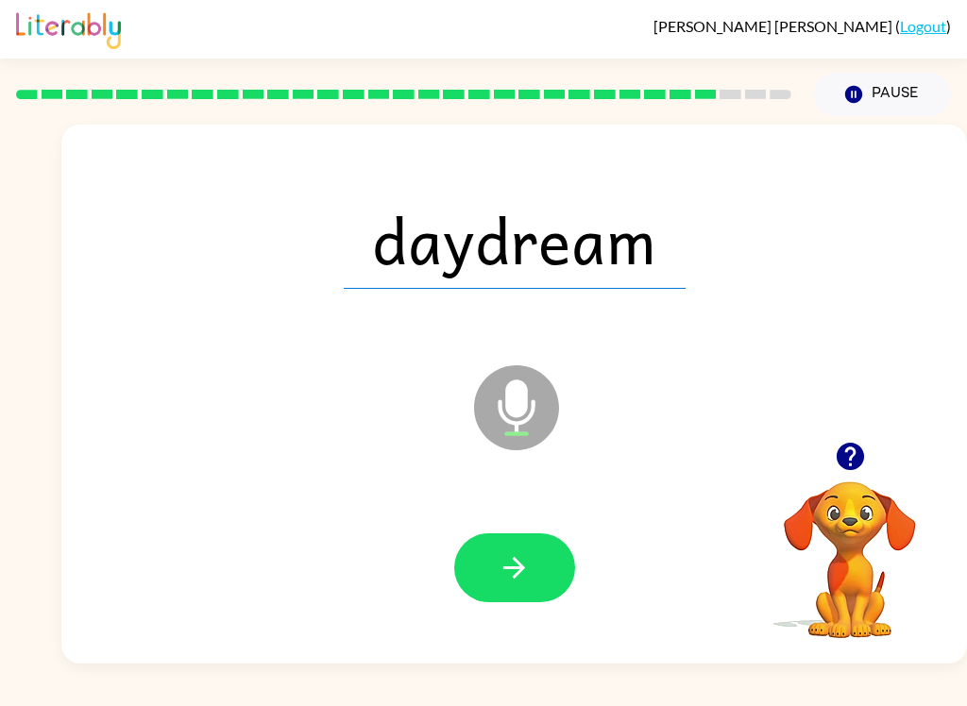
click at [527, 577] on icon "button" at bounding box center [514, 567] width 33 height 33
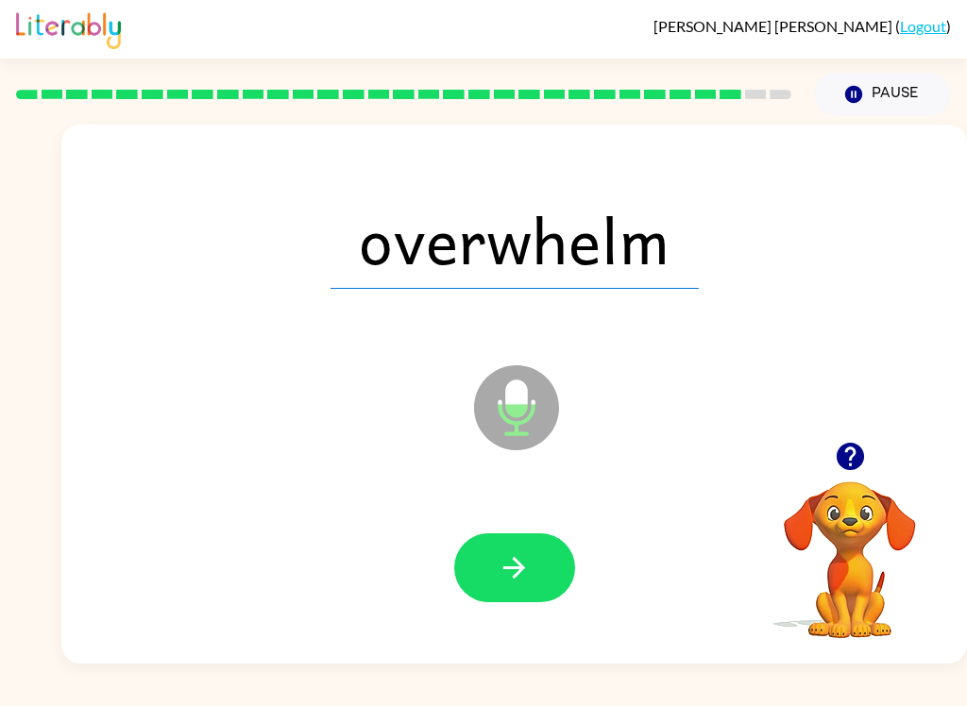
click at [517, 564] on icon "button" at bounding box center [514, 568] width 22 height 22
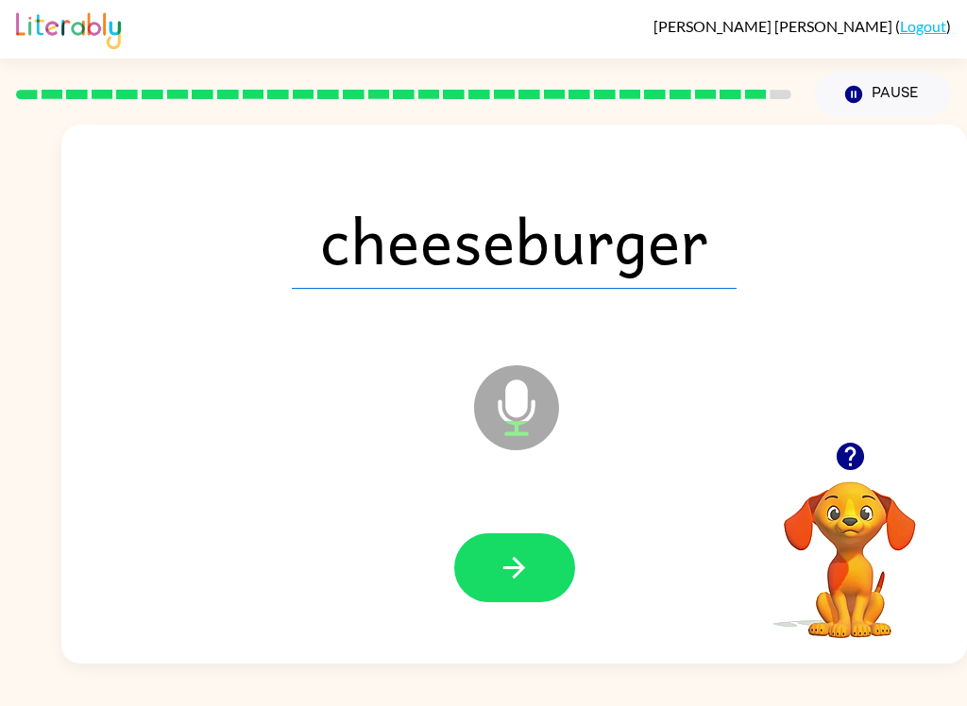
click at [518, 550] on button "button" at bounding box center [514, 568] width 121 height 69
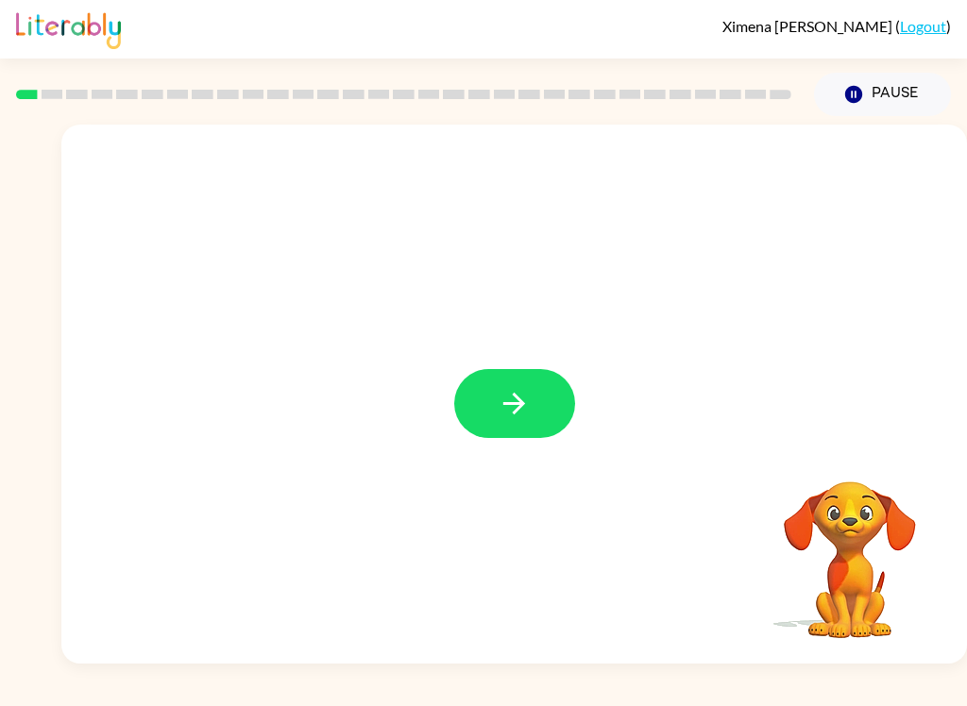
click at [553, 401] on button "button" at bounding box center [514, 403] width 121 height 69
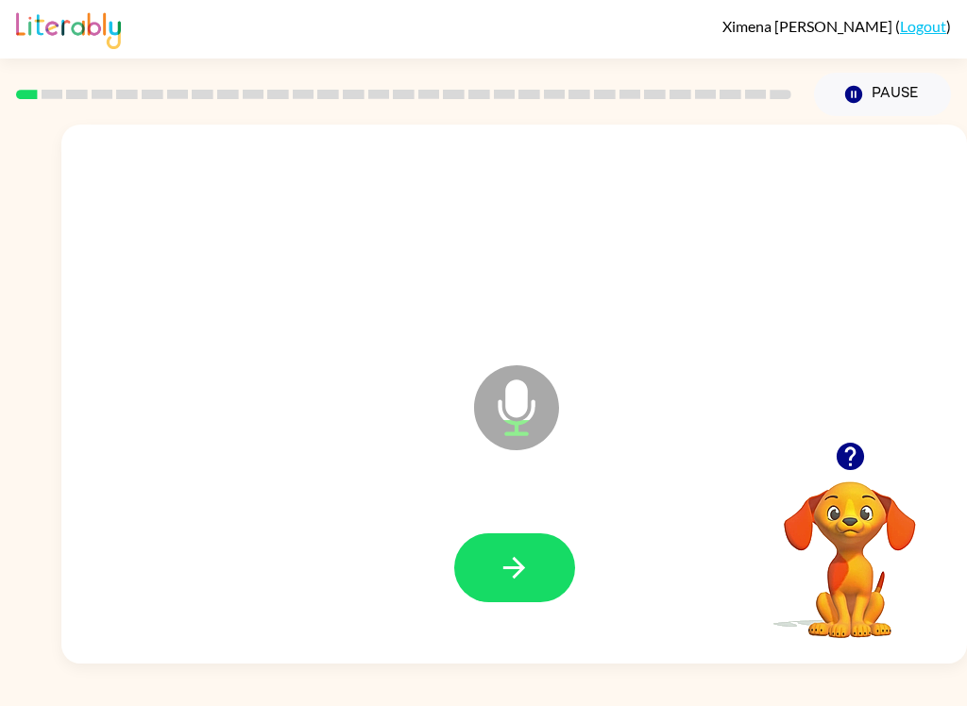
click at [546, 567] on button "button" at bounding box center [514, 568] width 121 height 69
click at [524, 555] on icon "button" at bounding box center [514, 567] width 33 height 33
click at [545, 567] on button "button" at bounding box center [514, 568] width 121 height 69
click at [544, 589] on button "button" at bounding box center [514, 568] width 121 height 69
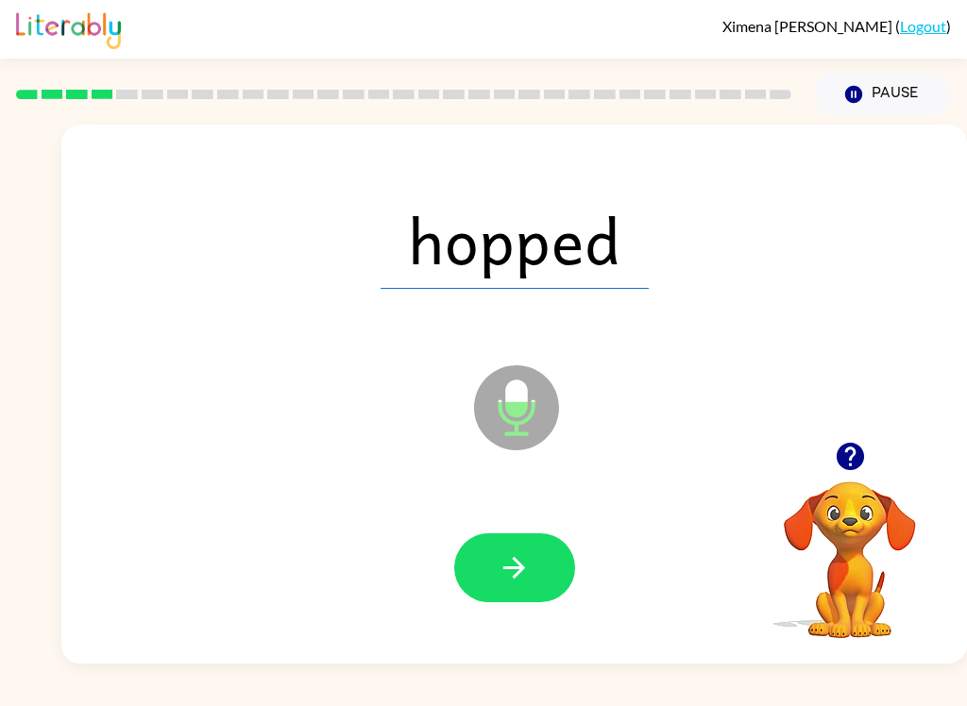
click at [557, 544] on button "button" at bounding box center [514, 568] width 121 height 69
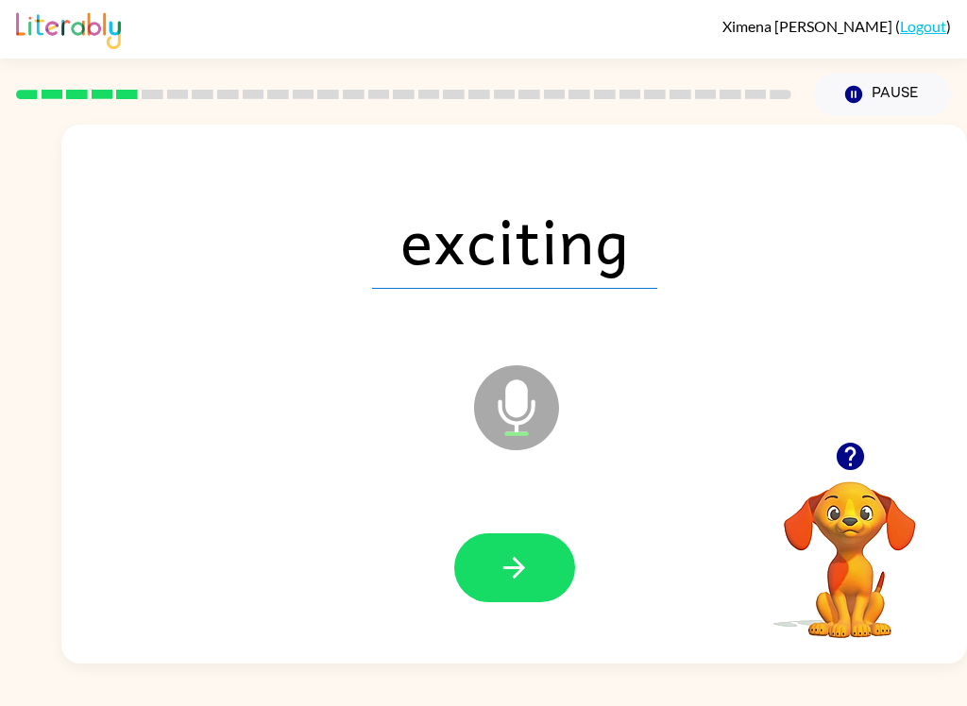
click at [566, 570] on button "button" at bounding box center [514, 568] width 121 height 69
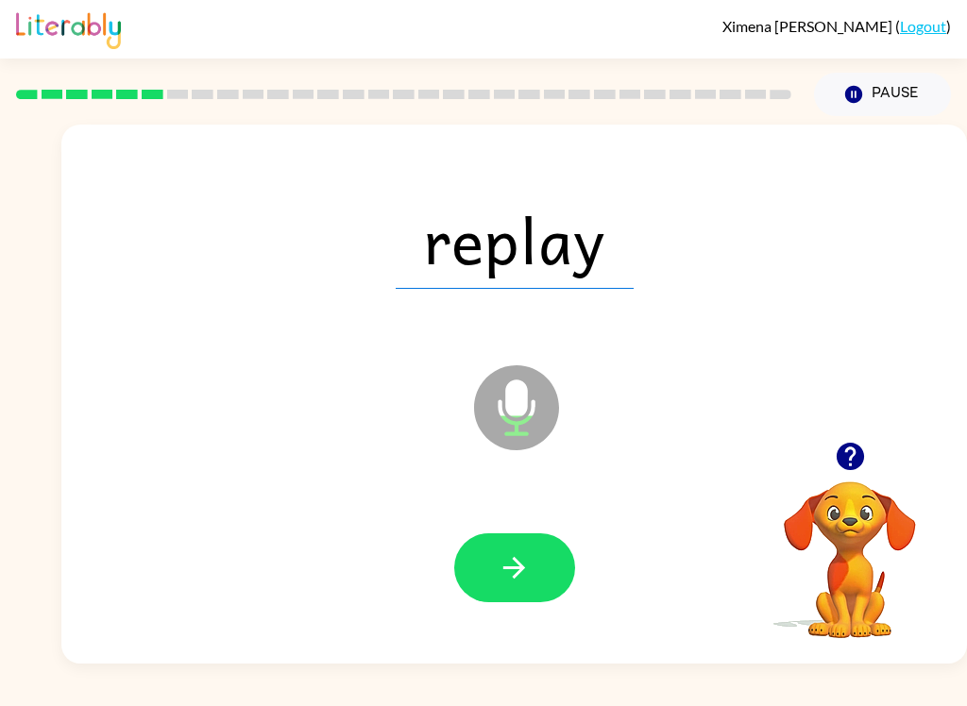
click at [540, 573] on button "button" at bounding box center [514, 568] width 121 height 69
click at [516, 568] on icon "button" at bounding box center [514, 568] width 22 height 22
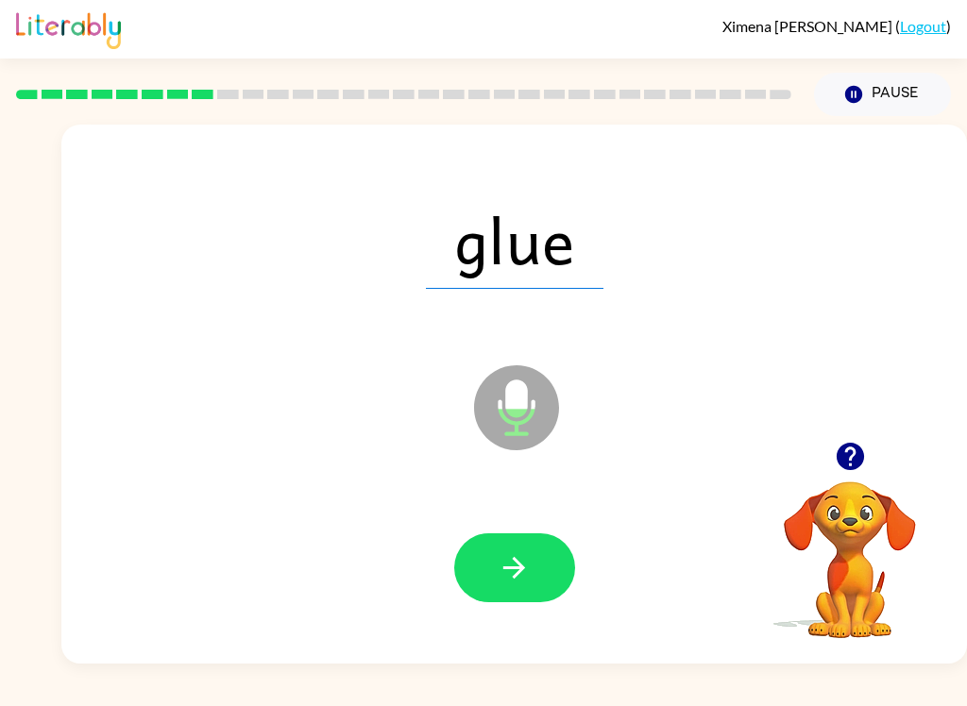
click at [554, 586] on button "button" at bounding box center [514, 568] width 121 height 69
click at [570, 579] on button "button" at bounding box center [514, 568] width 121 height 69
click at [536, 564] on button "button" at bounding box center [514, 568] width 121 height 69
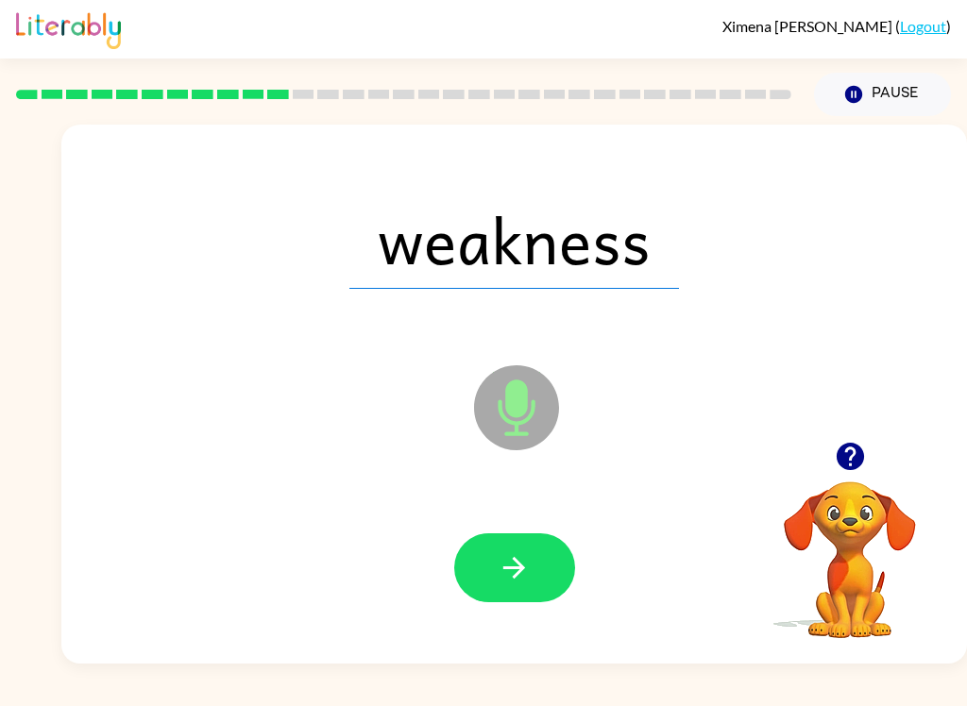
click at [584, 562] on div at bounding box center [514, 568] width 868 height 155
click at [532, 590] on button "button" at bounding box center [514, 568] width 121 height 69
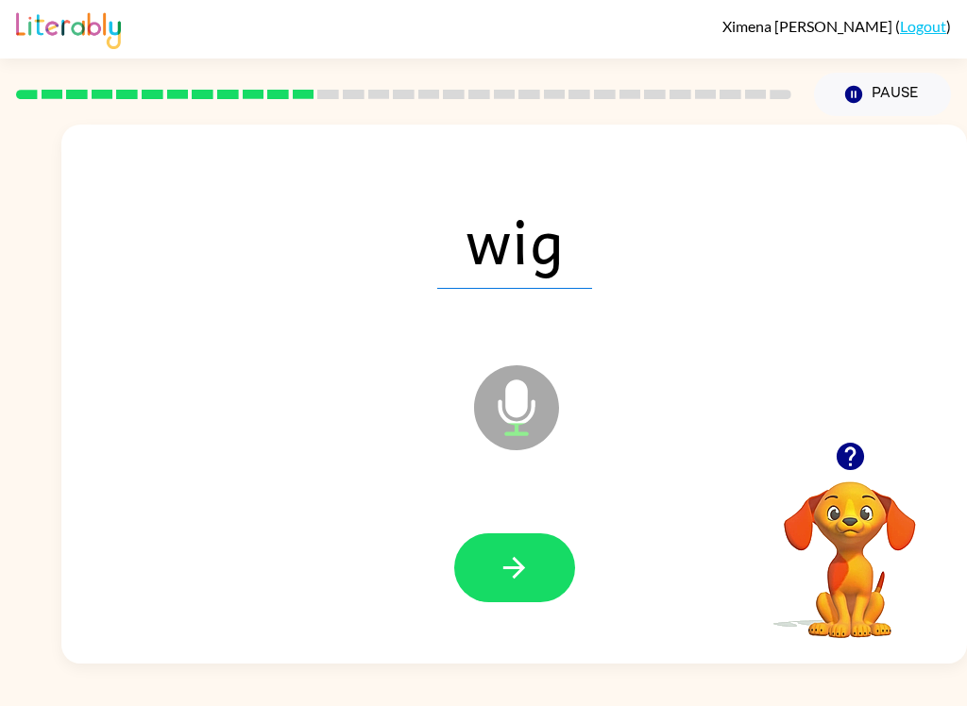
click at [532, 602] on button "button" at bounding box center [514, 568] width 121 height 69
click at [552, 589] on button "button" at bounding box center [514, 568] width 121 height 69
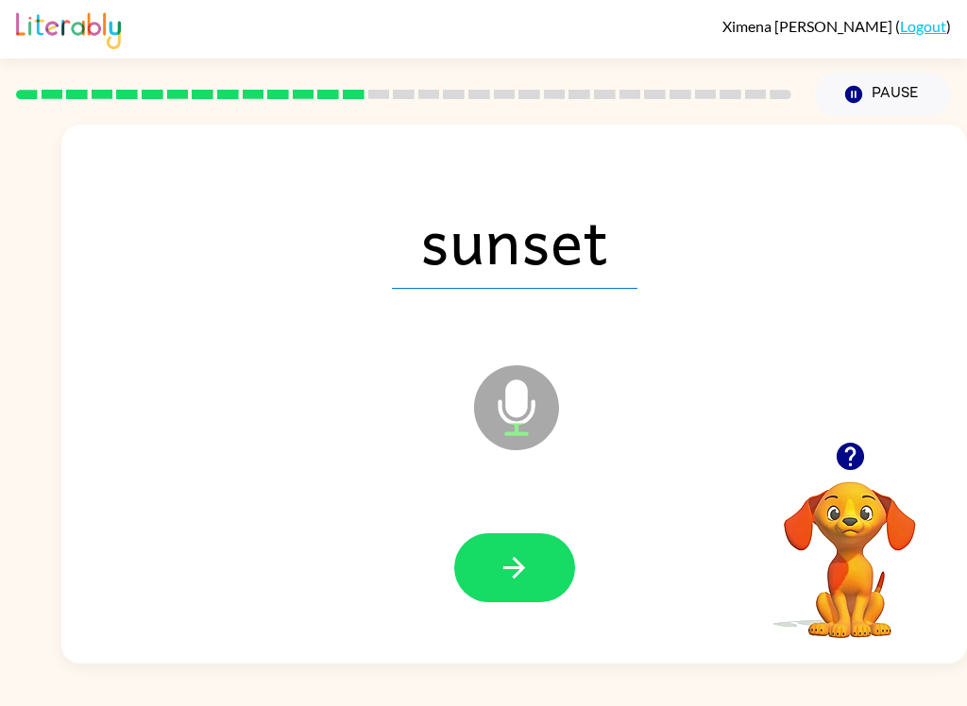
click at [557, 580] on button "button" at bounding box center [514, 568] width 121 height 69
click at [534, 571] on button "button" at bounding box center [514, 568] width 121 height 69
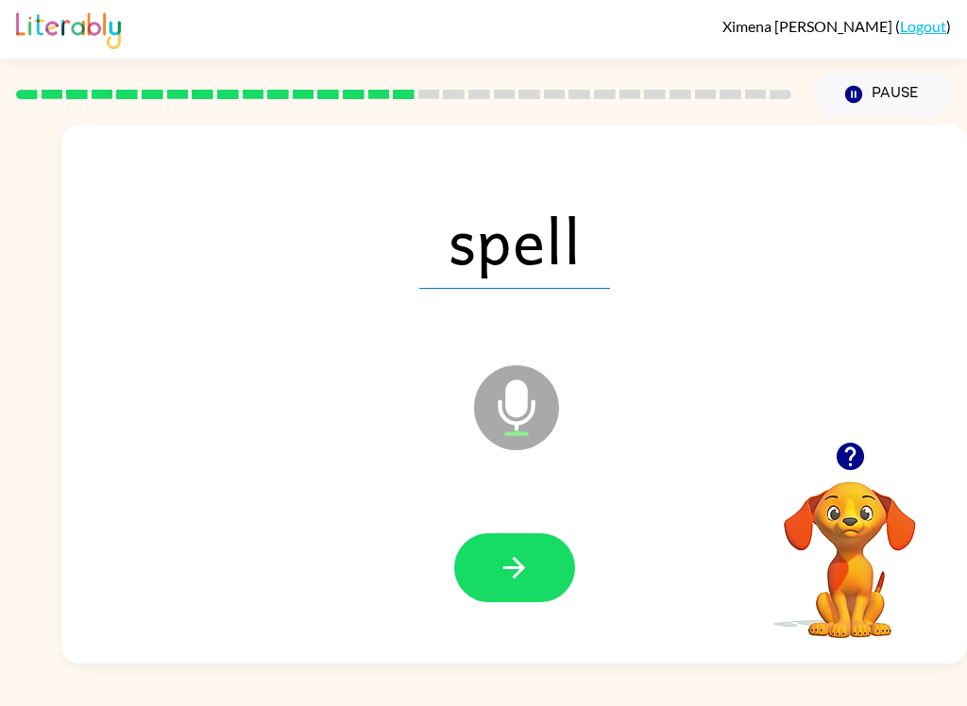
click at [532, 580] on button "button" at bounding box center [514, 568] width 121 height 69
click at [526, 601] on button "button" at bounding box center [514, 568] width 121 height 69
click at [534, 562] on button "button" at bounding box center [514, 568] width 121 height 69
click at [572, 580] on button "button" at bounding box center [514, 568] width 121 height 69
click at [538, 587] on button "button" at bounding box center [514, 568] width 121 height 69
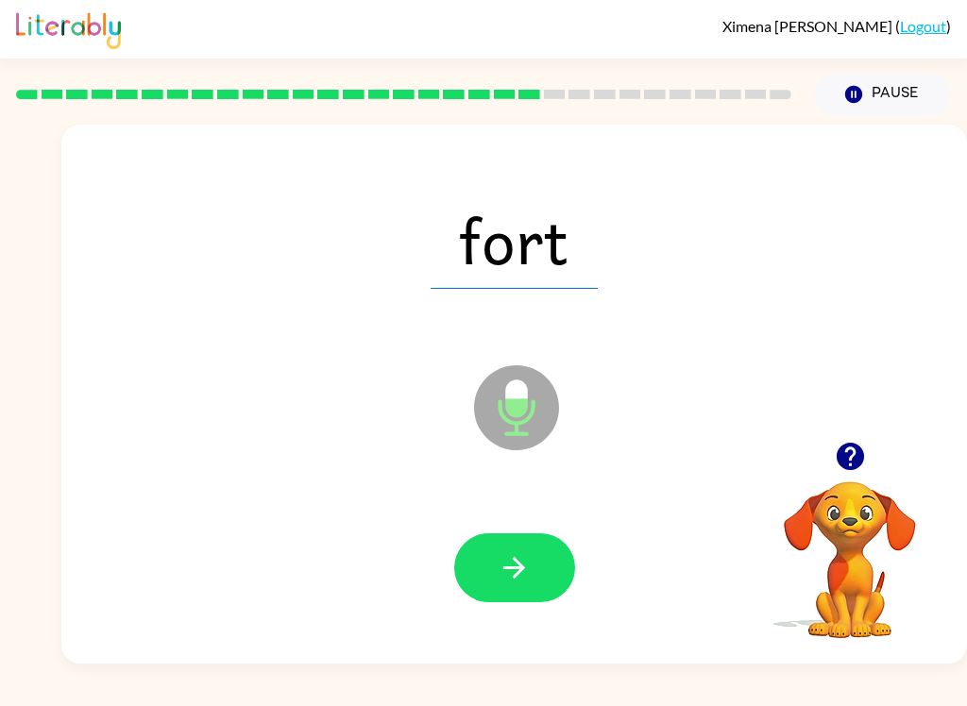
click at [533, 567] on button "button" at bounding box center [514, 568] width 121 height 69
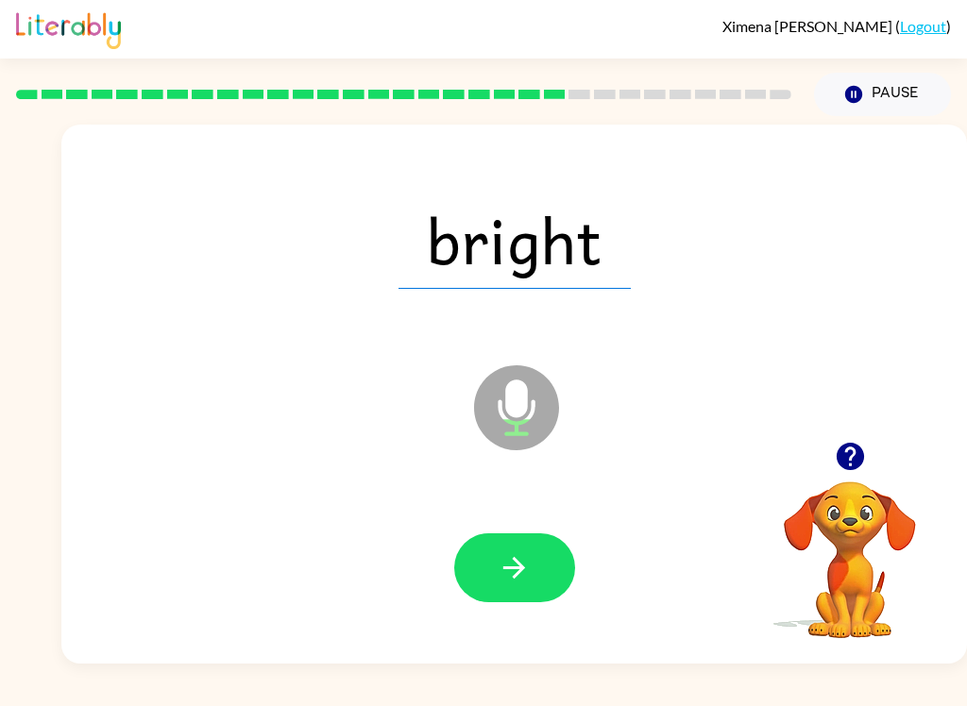
click at [539, 580] on button "button" at bounding box center [514, 568] width 121 height 69
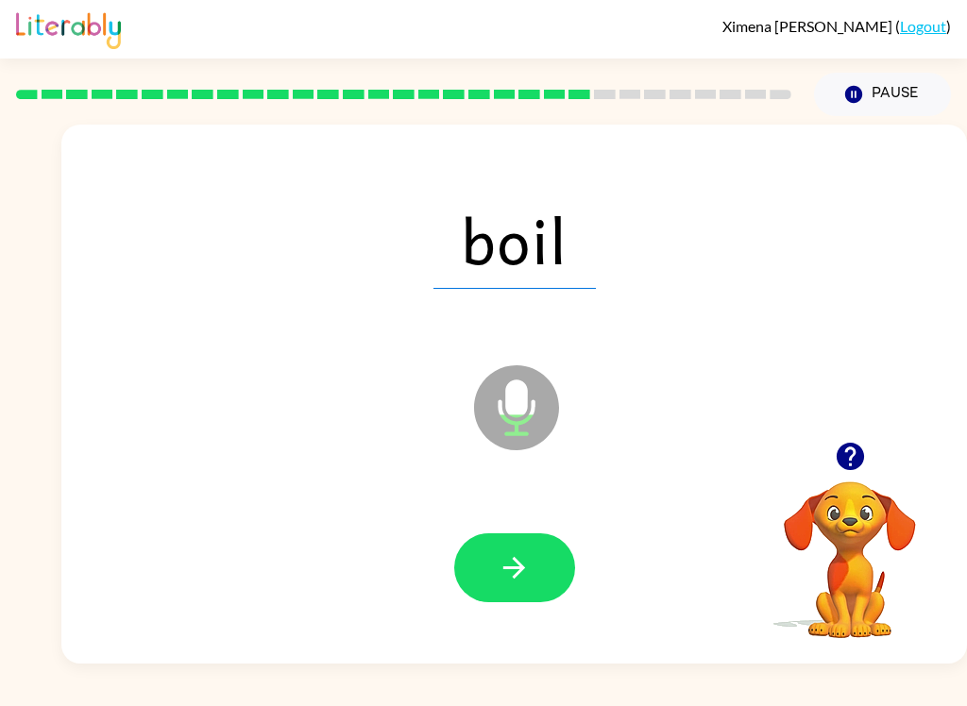
click at [519, 580] on icon "button" at bounding box center [514, 567] width 33 height 33
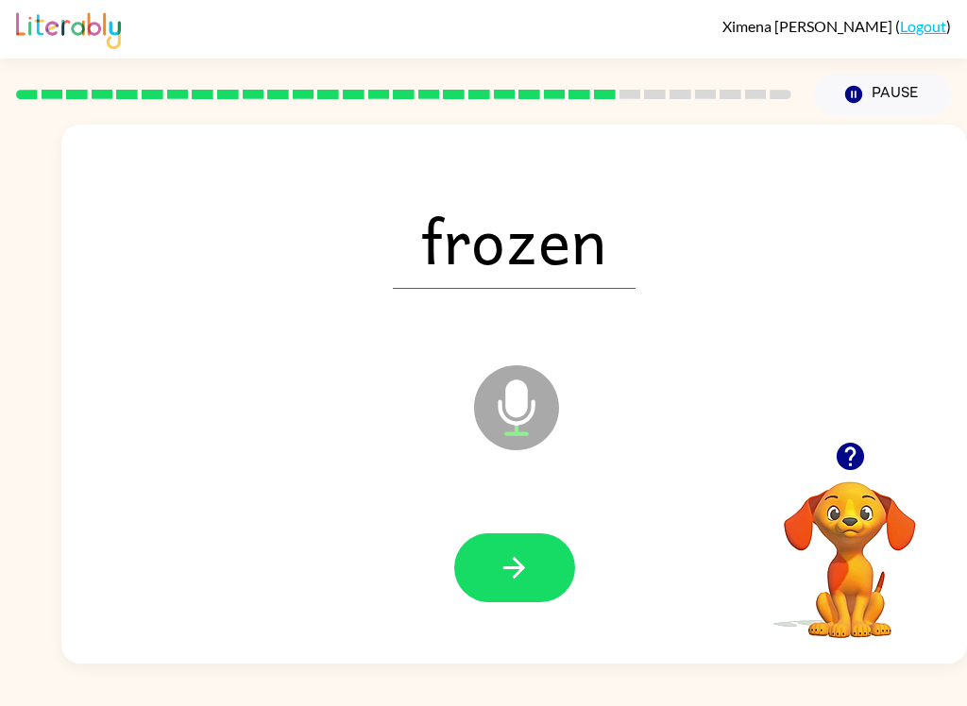
click at [546, 581] on button "button" at bounding box center [514, 568] width 121 height 69
click at [571, 558] on button "button" at bounding box center [514, 568] width 121 height 69
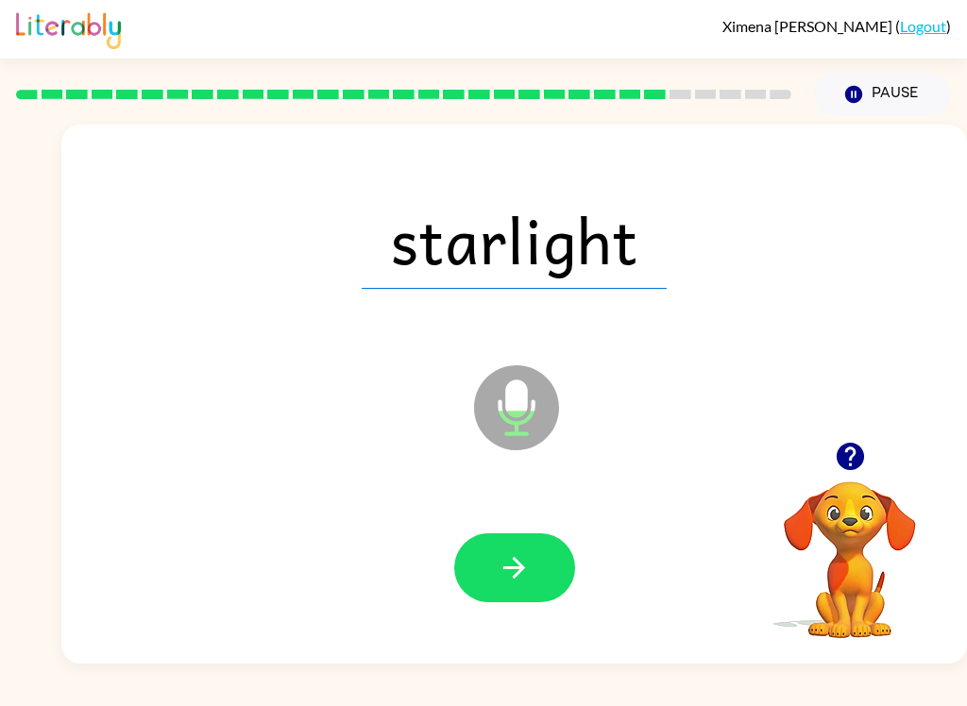
click at [558, 578] on button "button" at bounding box center [514, 568] width 121 height 69
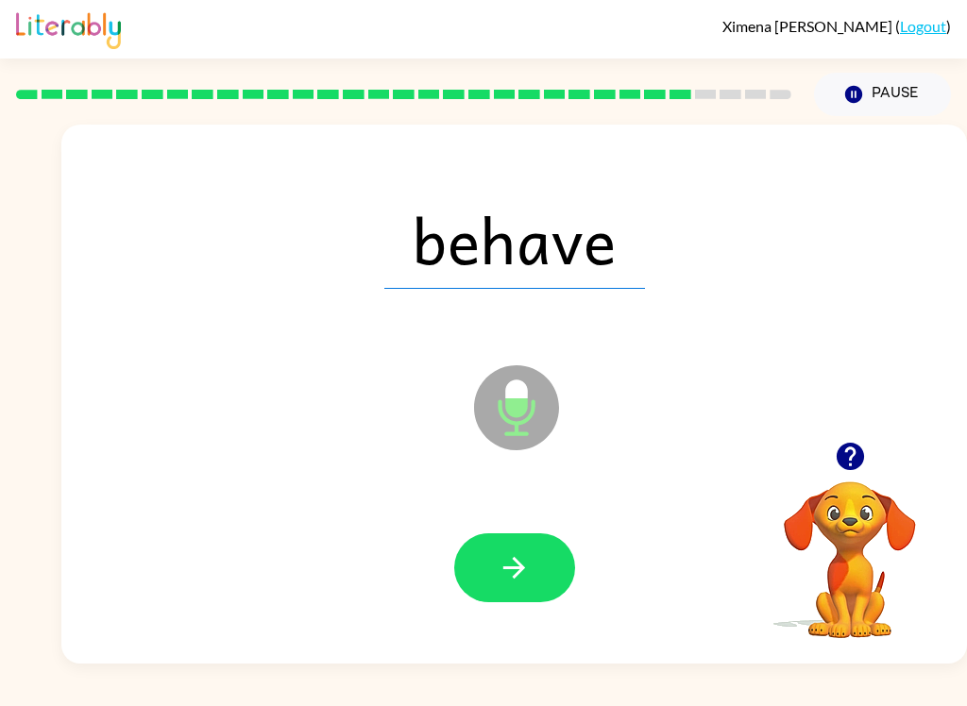
click at [549, 563] on button "button" at bounding box center [514, 568] width 121 height 69
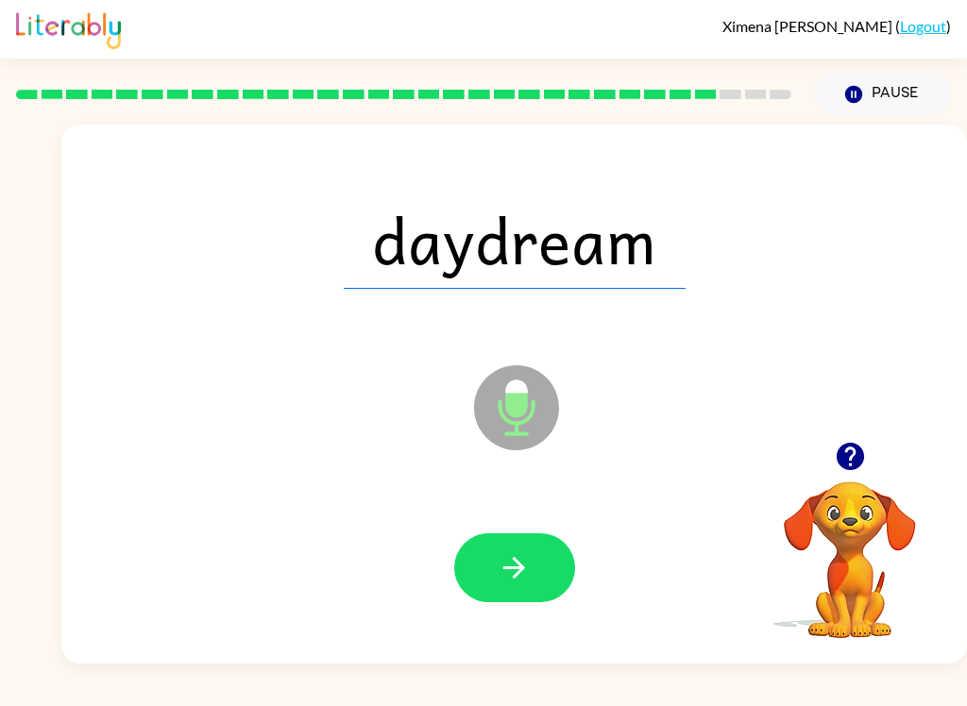
click at [539, 587] on button "button" at bounding box center [514, 568] width 121 height 69
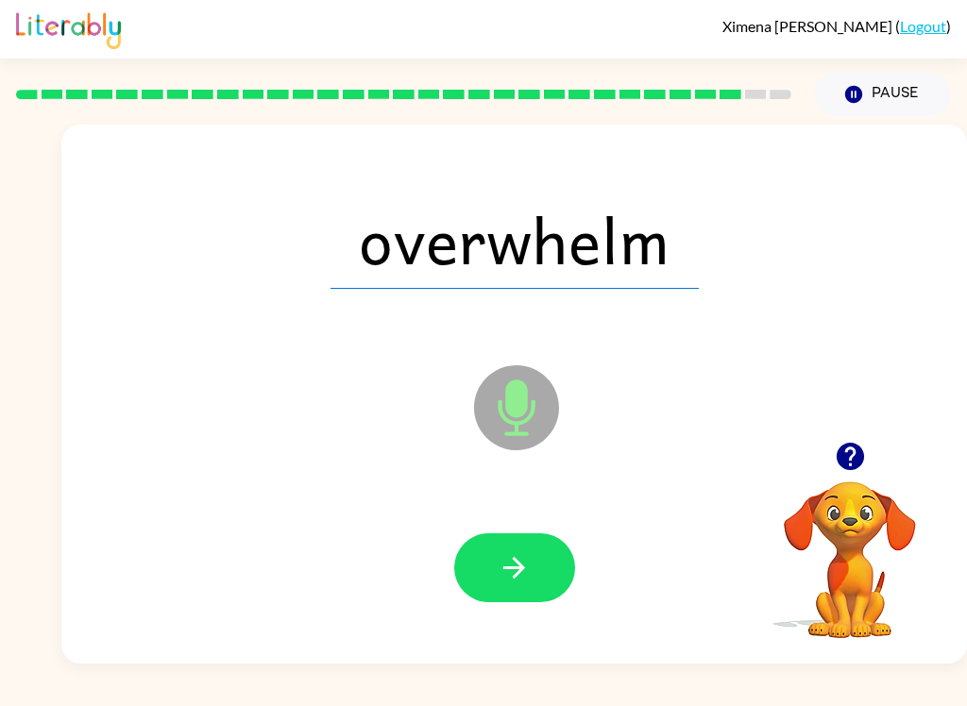
click at [535, 580] on button "button" at bounding box center [514, 568] width 121 height 69
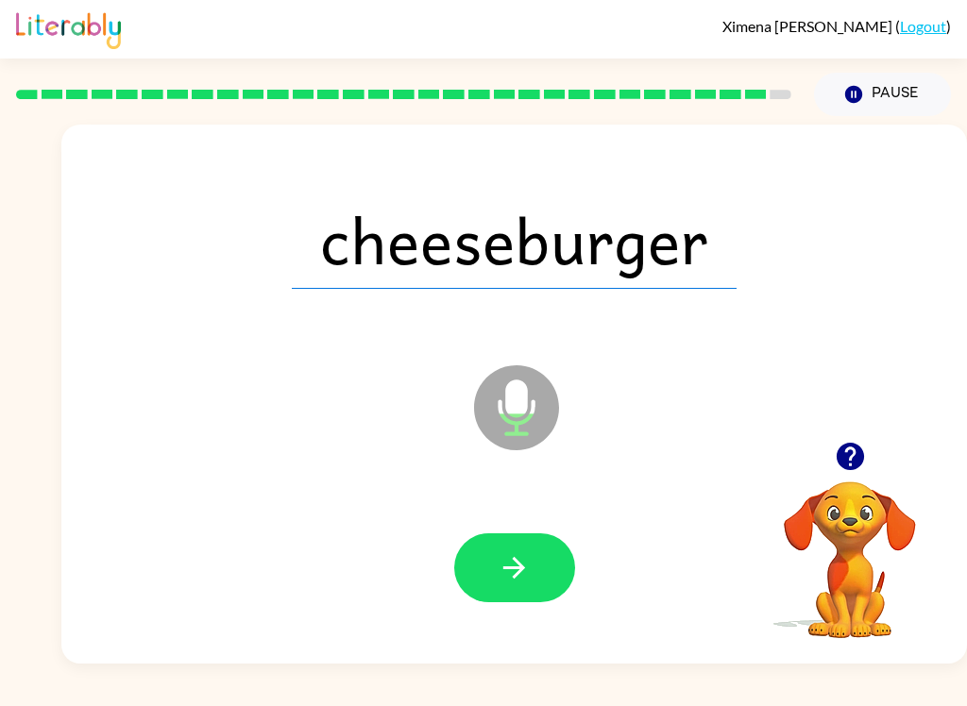
click at [509, 560] on icon "button" at bounding box center [514, 567] width 33 height 33
